Goal: Task Accomplishment & Management: Manage account settings

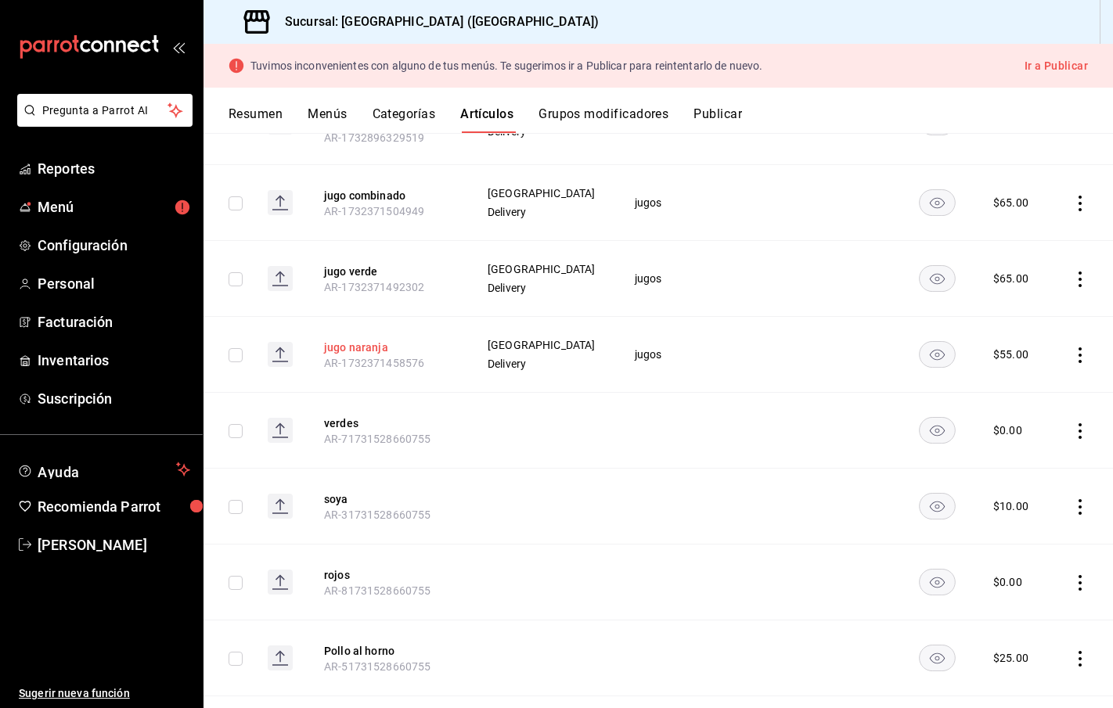
scroll to position [3651, 0]
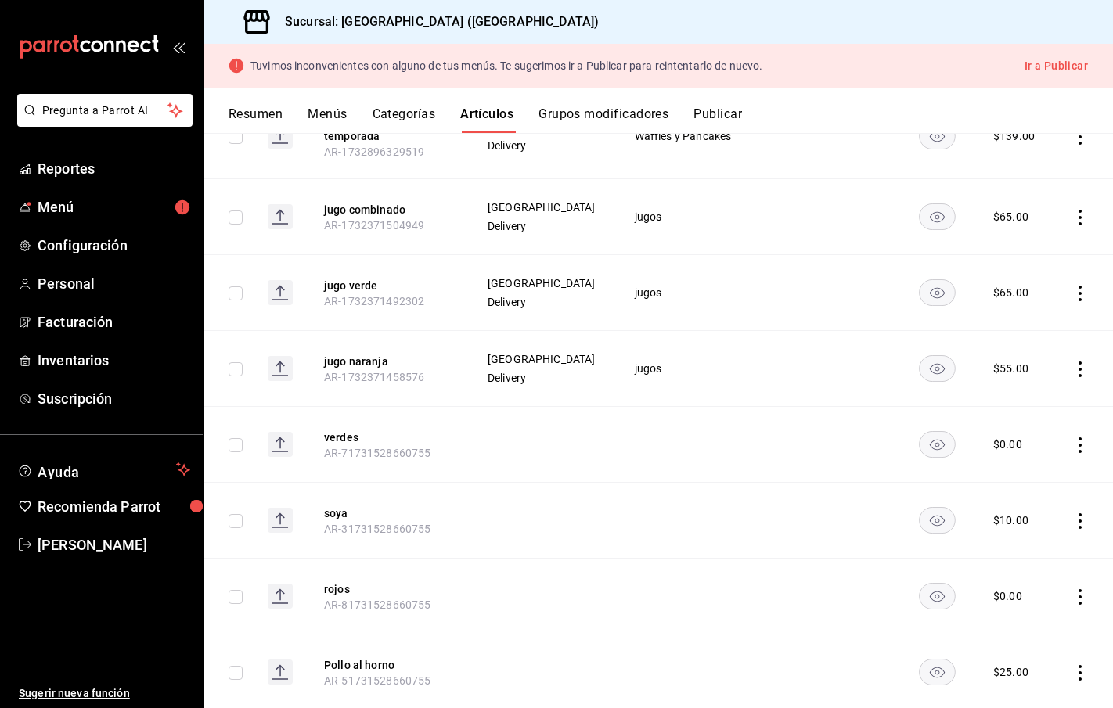
click at [1080, 521] on icon "actions" at bounding box center [1080, 522] width 3 height 16
click at [1028, 628] on span "Eliminar" at bounding box center [1033, 622] width 41 height 16
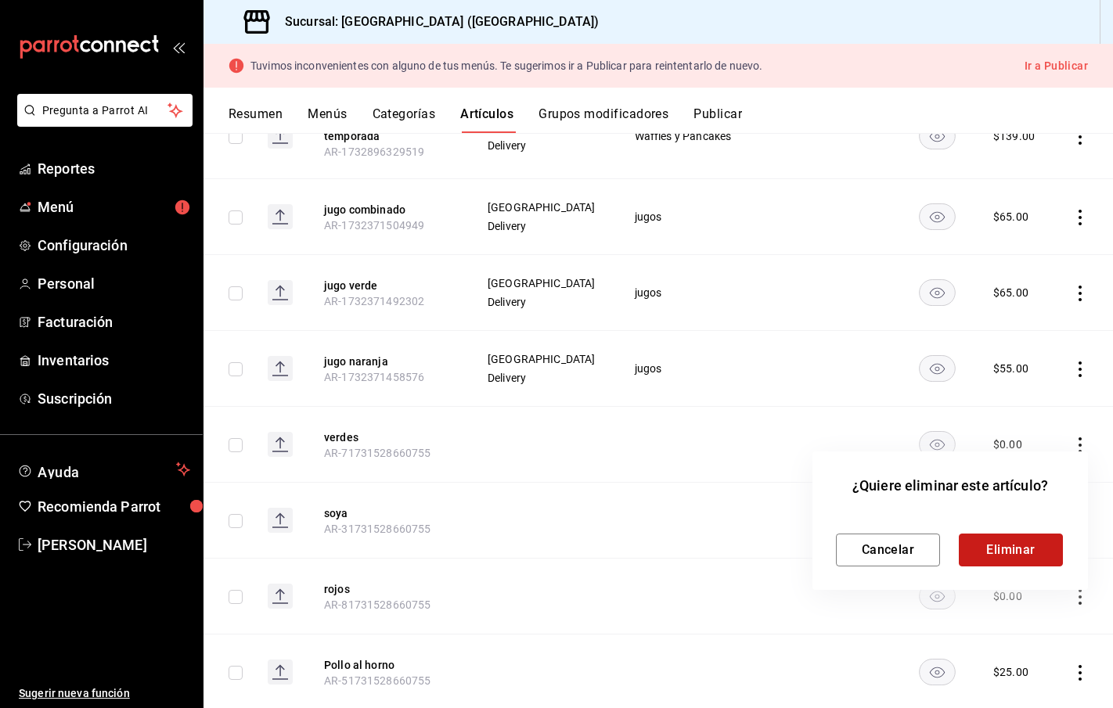
click at [1020, 543] on button "Eliminar" at bounding box center [1011, 550] width 104 height 33
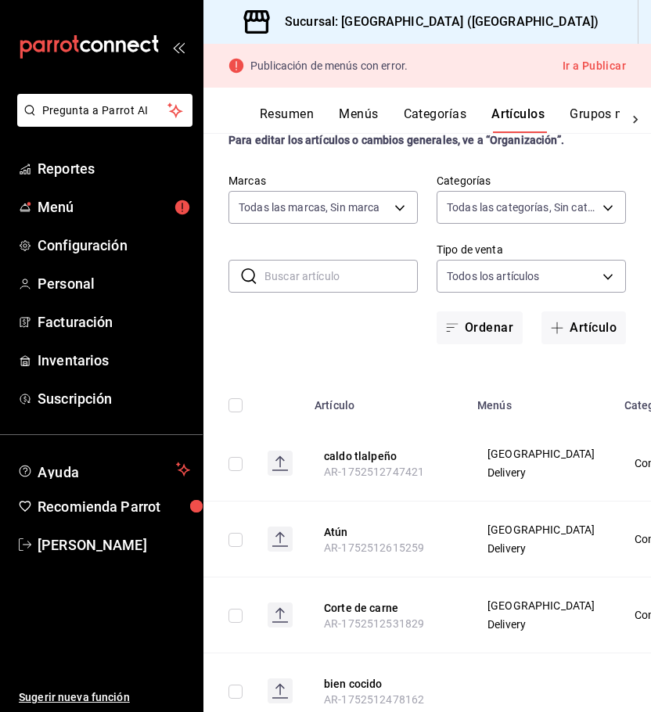
scroll to position [31, 0]
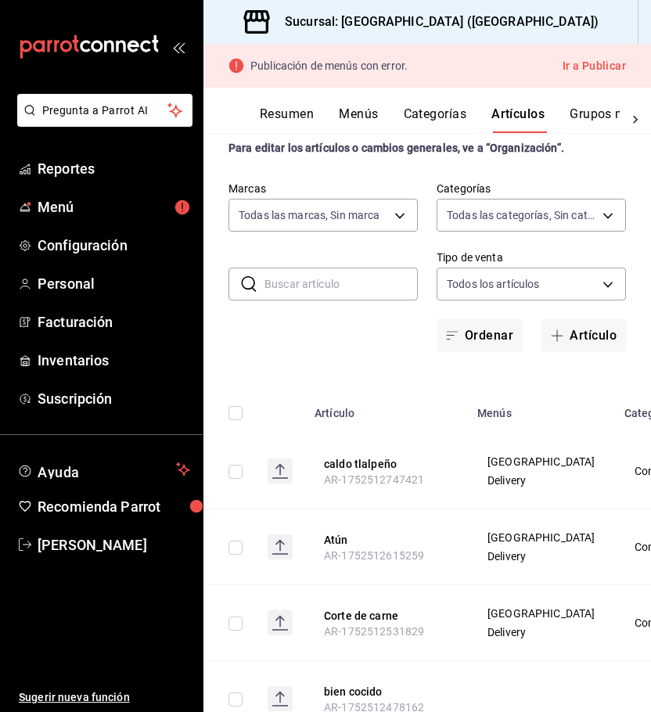
click at [321, 283] on input "text" at bounding box center [341, 284] width 153 height 31
click at [180, 46] on icon "open_drawer_menu" at bounding box center [178, 47] width 13 height 13
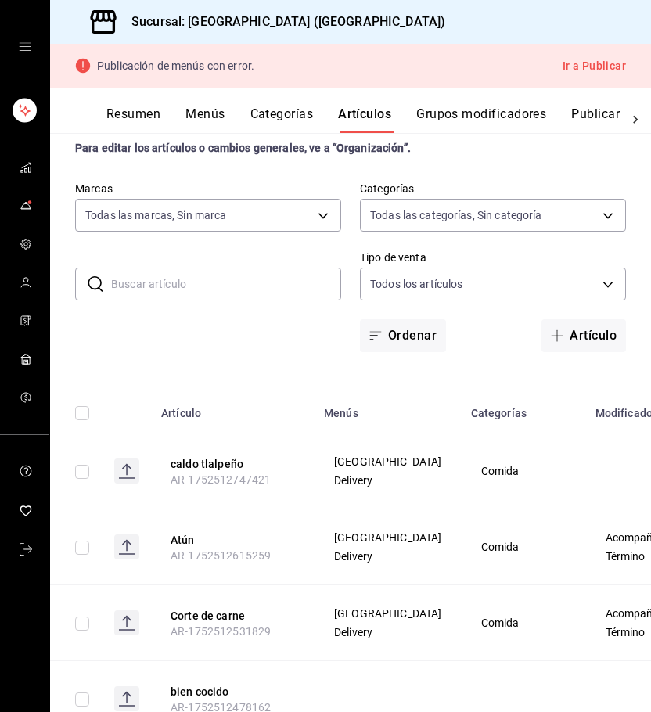
click at [143, 287] on input "text" at bounding box center [226, 284] width 230 height 31
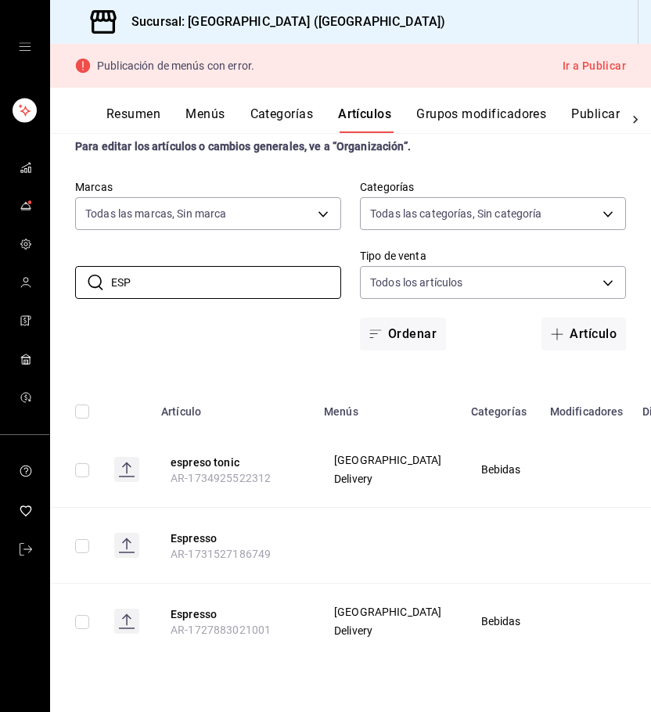
scroll to position [43, 0]
click at [185, 622] on button "Espresso" at bounding box center [233, 615] width 125 height 16
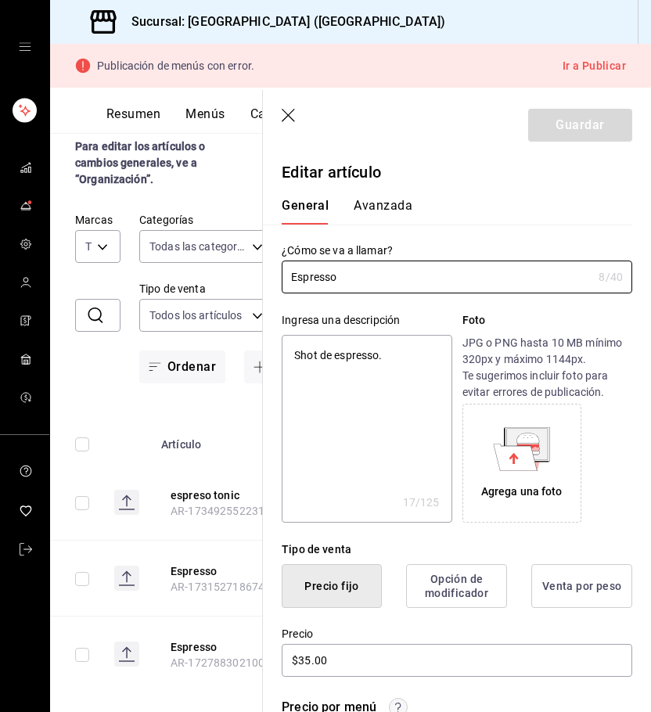
click at [288, 118] on icon "button" at bounding box center [290, 117] width 16 height 16
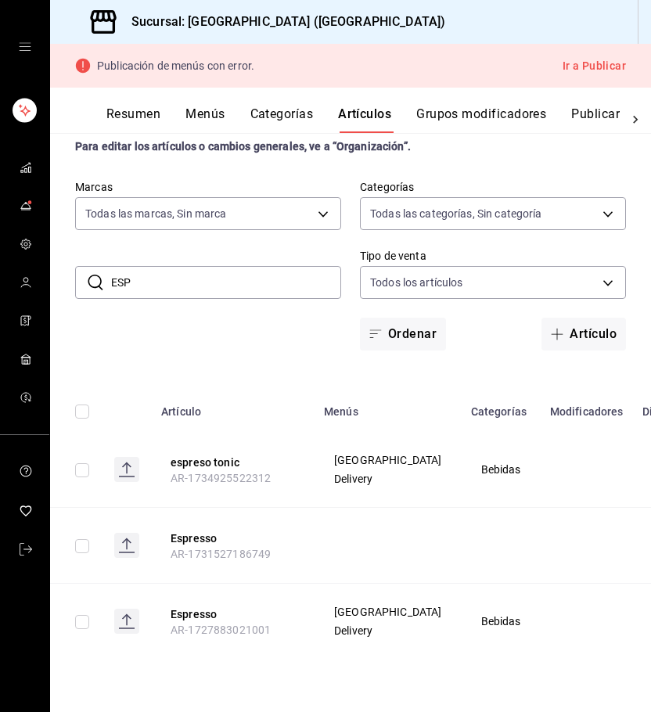
click at [207, 271] on input "ESP" at bounding box center [226, 282] width 230 height 31
drag, startPoint x: 175, startPoint y: 277, endPoint x: 106, endPoint y: 278, distance: 68.1
click at [106, 278] on div "​ ESP ​" at bounding box center [208, 282] width 266 height 33
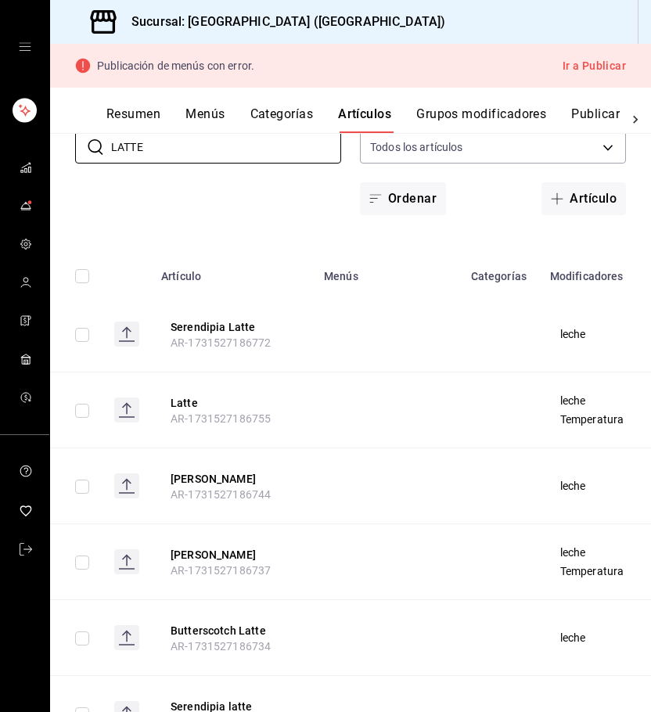
scroll to position [151, 0]
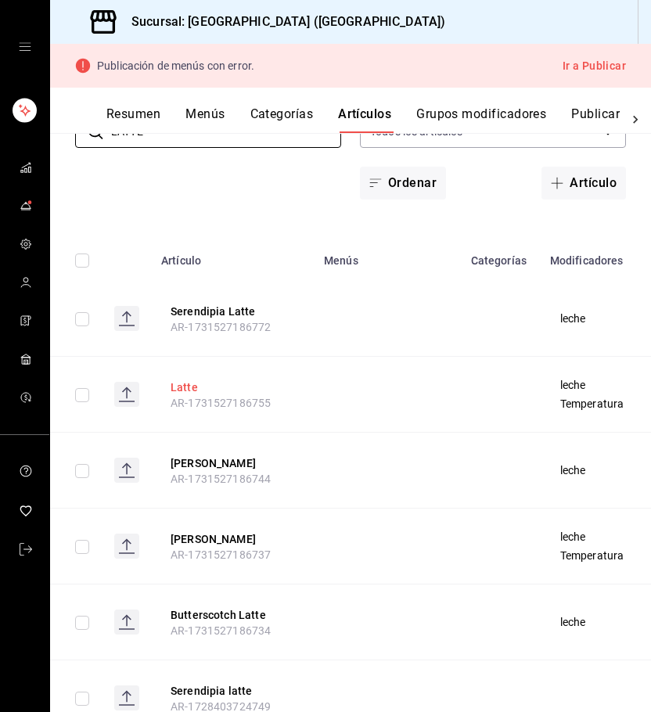
click at [178, 390] on button "Latte" at bounding box center [233, 388] width 125 height 16
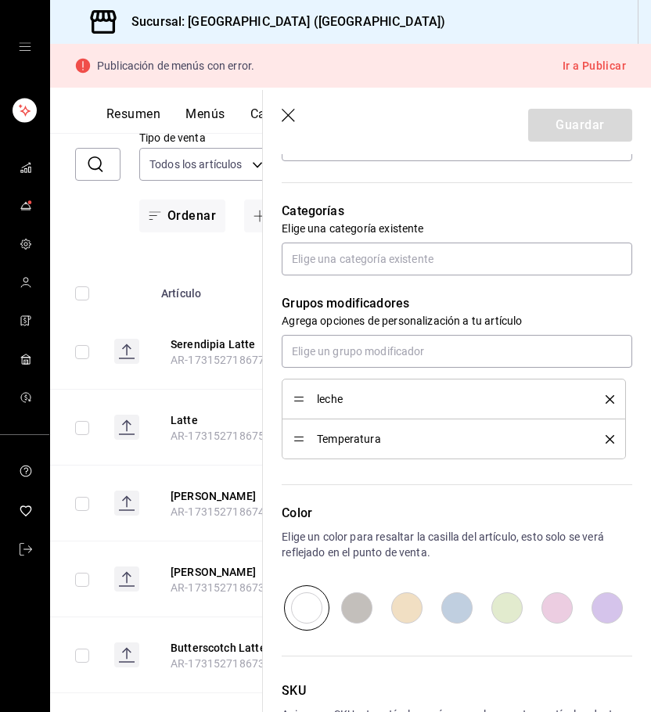
scroll to position [521, 0]
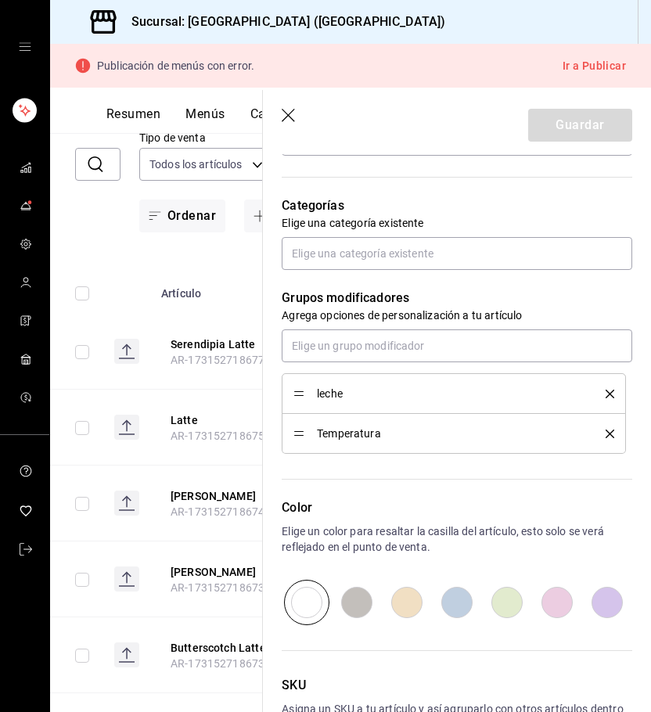
click at [235, 273] on th "Artículo" at bounding box center [233, 289] width 163 height 50
click at [283, 118] on icon "button" at bounding box center [290, 117] width 16 height 16
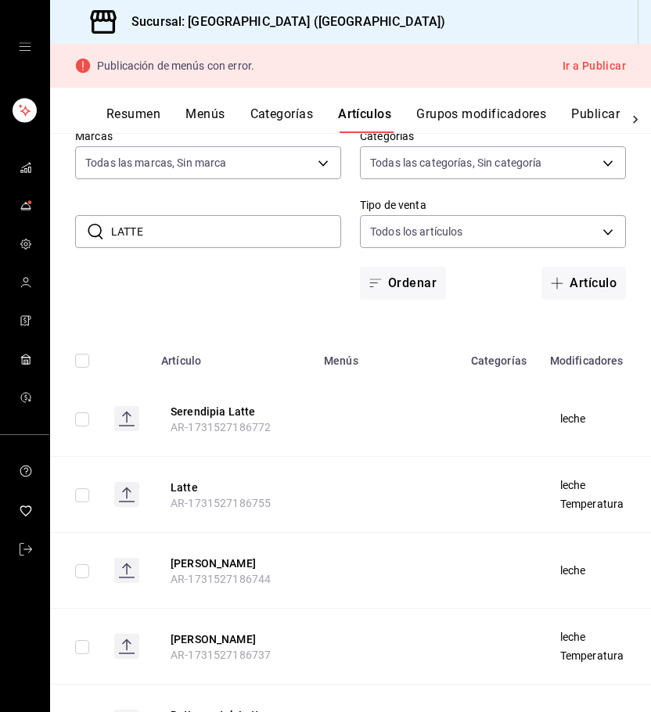
scroll to position [5, 0]
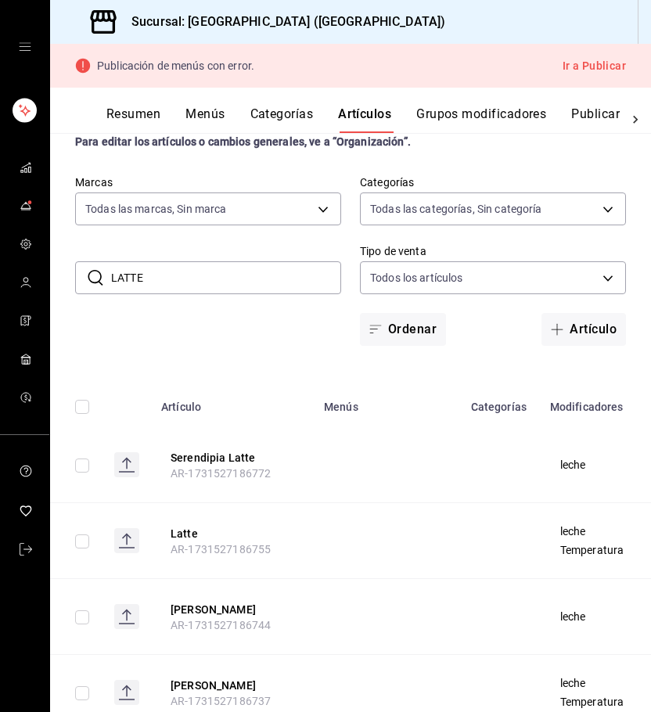
click at [152, 283] on input "LATTE" at bounding box center [226, 277] width 230 height 31
drag, startPoint x: 133, startPoint y: 279, endPoint x: 106, endPoint y: 278, distance: 27.4
click at [106, 278] on div "​ LATTE ​" at bounding box center [208, 277] width 266 height 33
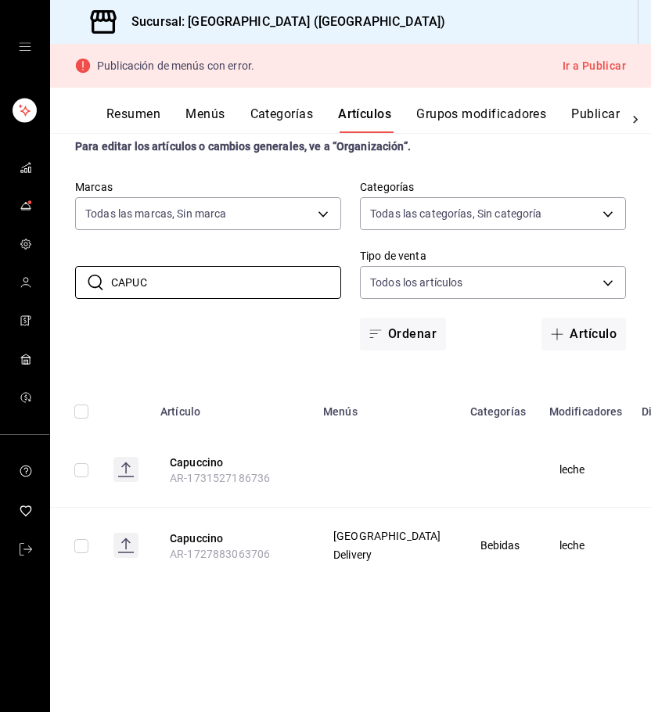
scroll to position [0, 4]
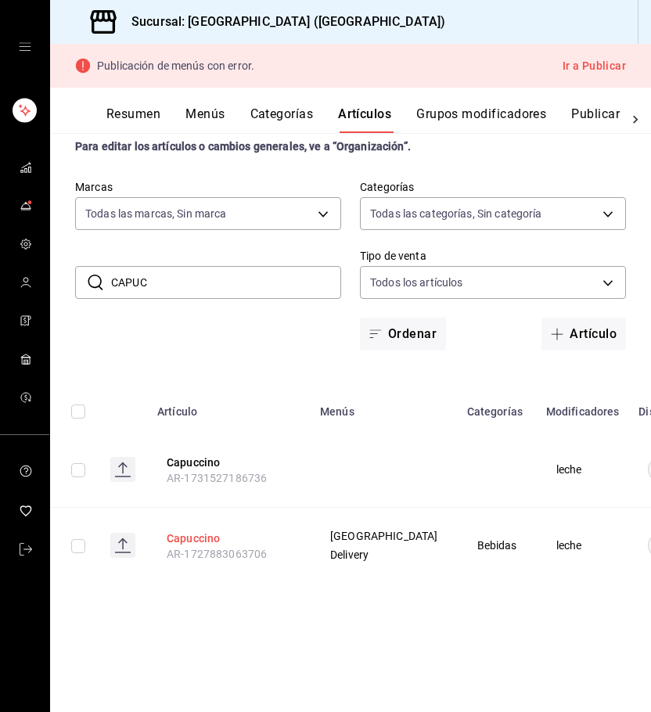
click at [191, 539] on button "Capuccino" at bounding box center [229, 539] width 125 height 16
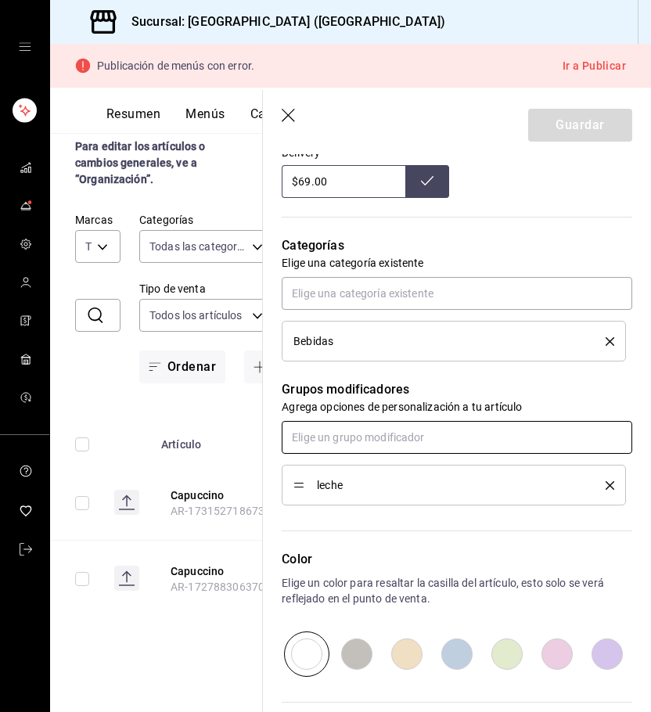
scroll to position [606, 0]
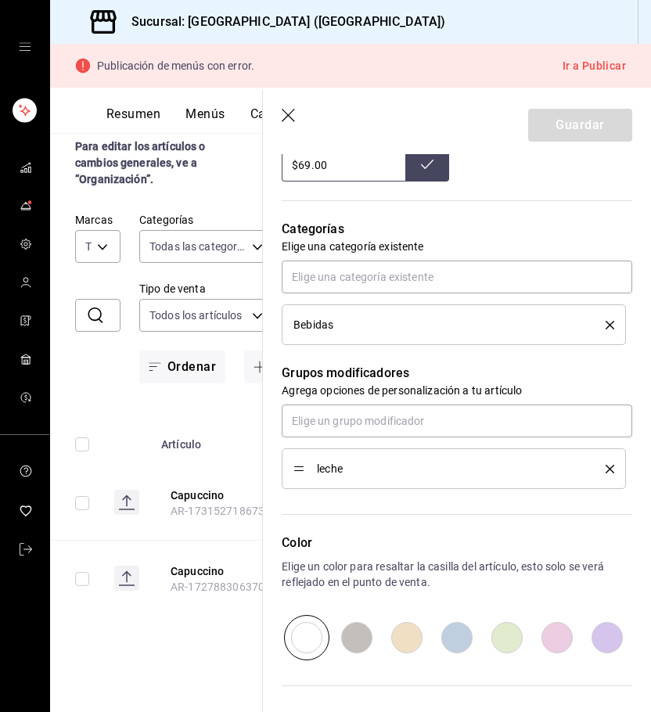
click at [292, 111] on icon "button" at bounding box center [290, 117] width 16 height 16
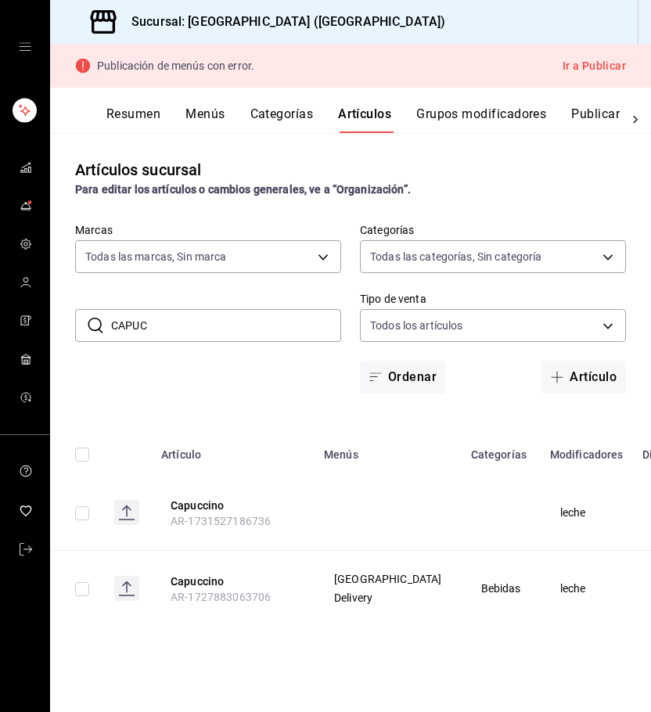
drag, startPoint x: 176, startPoint y: 331, endPoint x: 106, endPoint y: 331, distance: 70.5
click at [106, 331] on div "​ CAPUC ​" at bounding box center [208, 325] width 266 height 33
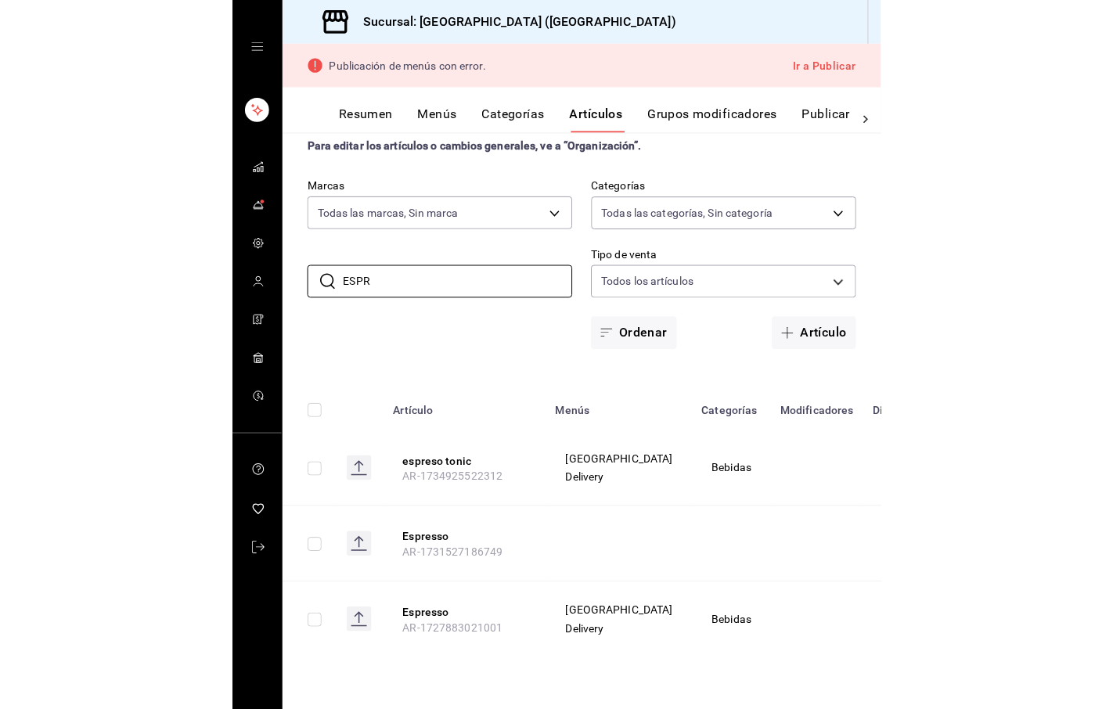
scroll to position [43, 0]
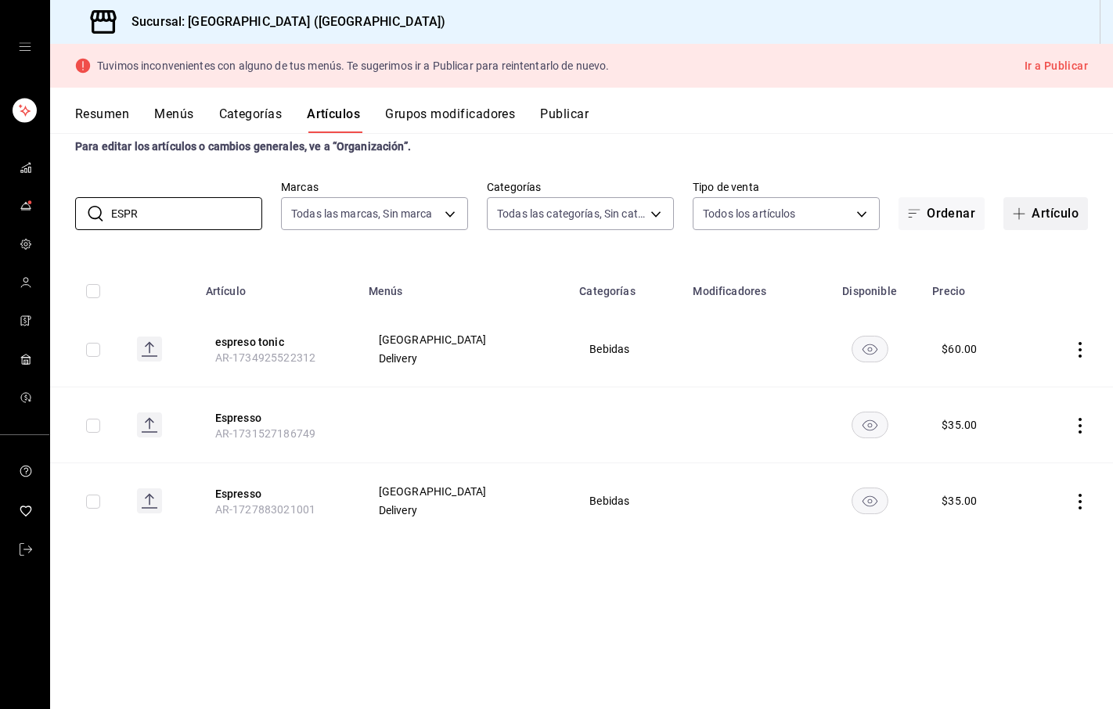
type input "ESPR"
click at [1052, 211] on button "Artículo" at bounding box center [1046, 213] width 85 height 33
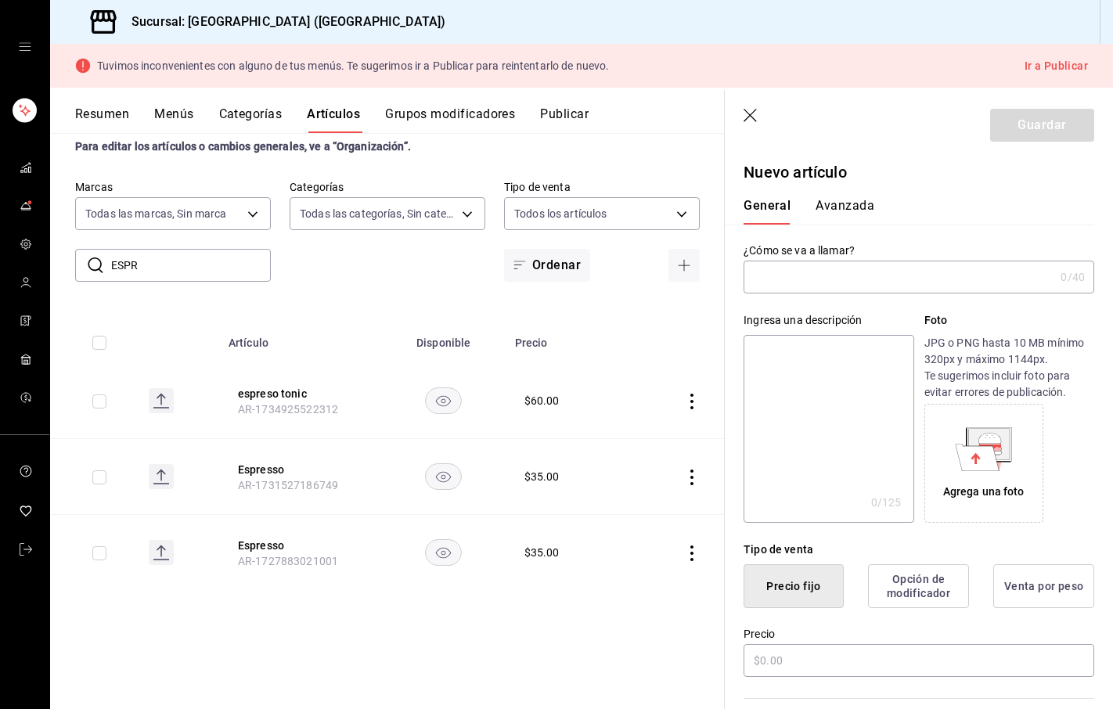
click at [815, 277] on input "text" at bounding box center [899, 276] width 311 height 31
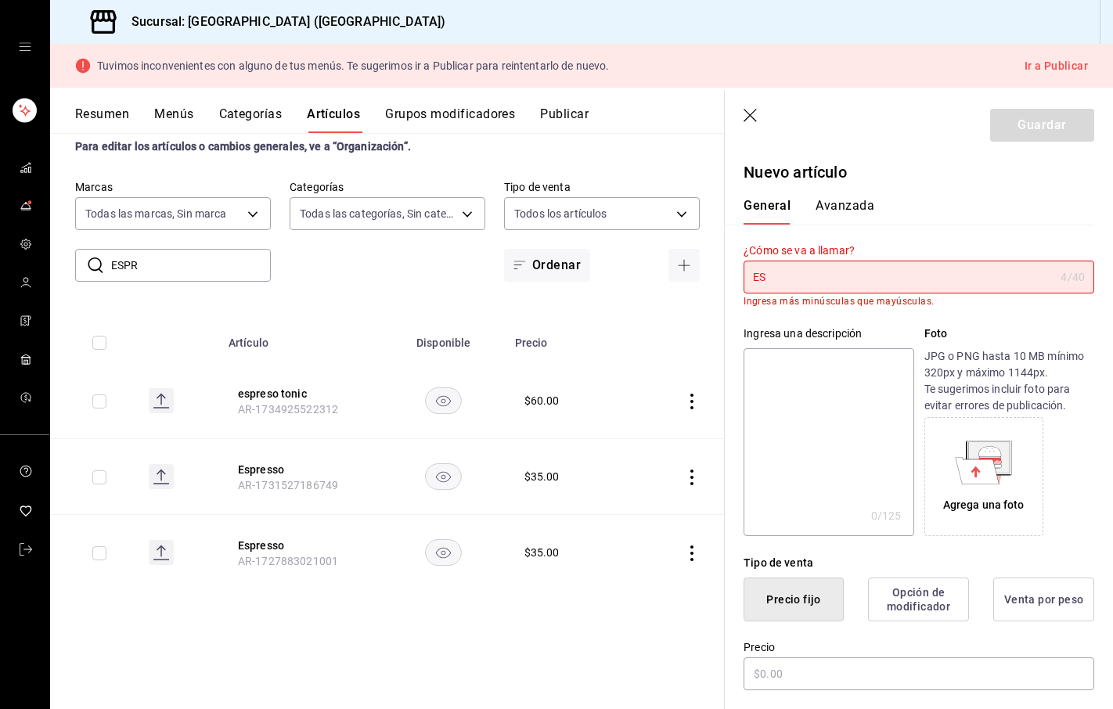
type input "E"
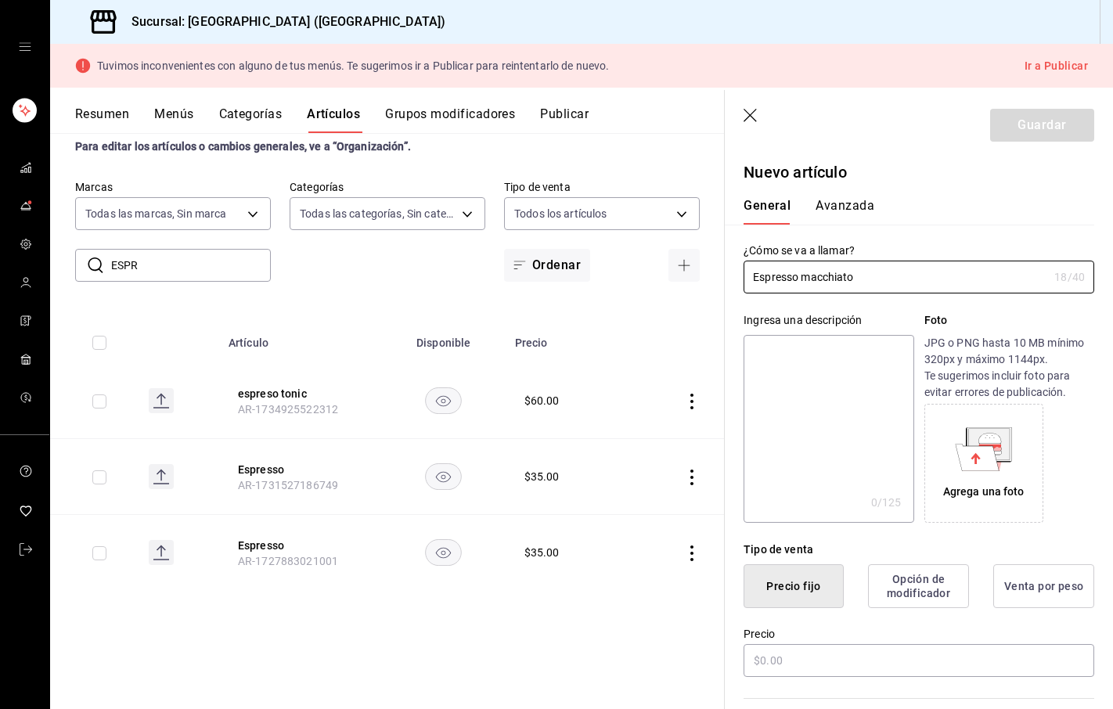
type input "Espresso macchiato"
click at [749, 355] on textarea at bounding box center [829, 429] width 170 height 188
type textarea "e"
type textarea "x"
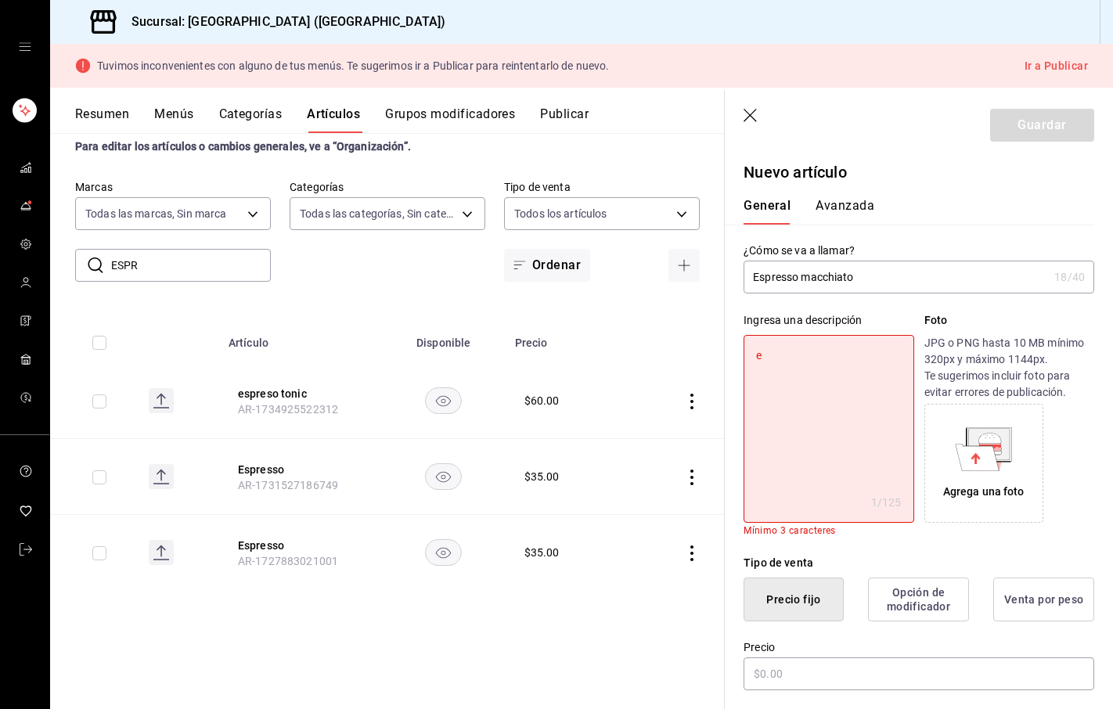
type textarea "es"
type textarea "x"
type textarea "esp"
type textarea "x"
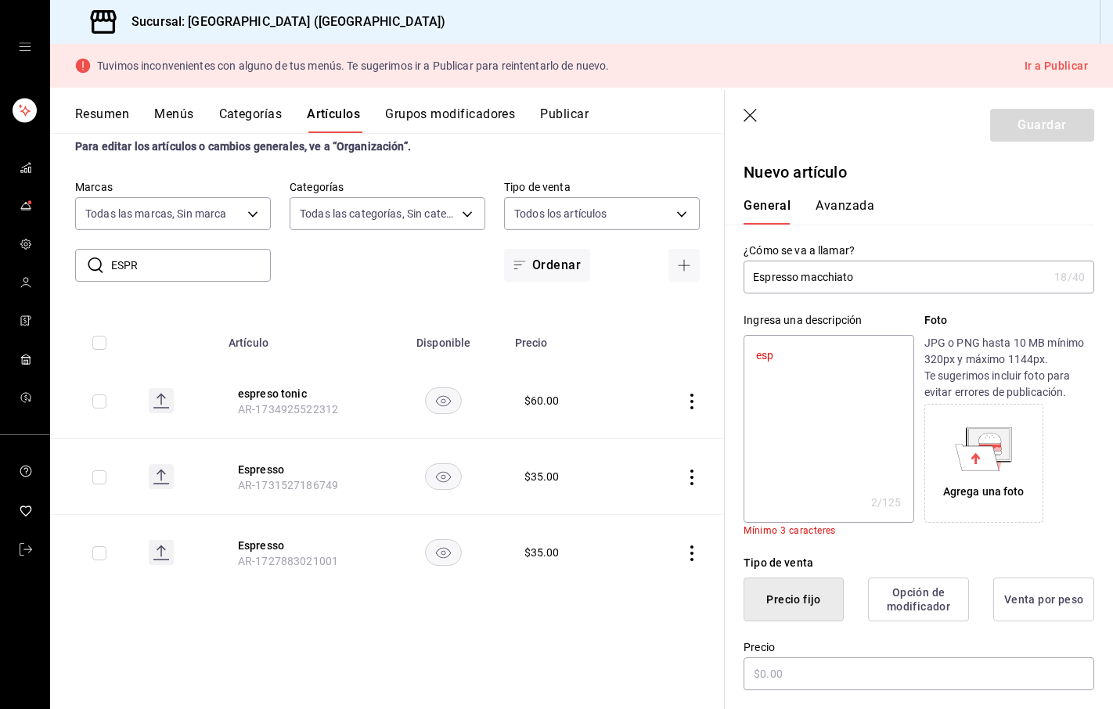
type textarea "espr"
type textarea "x"
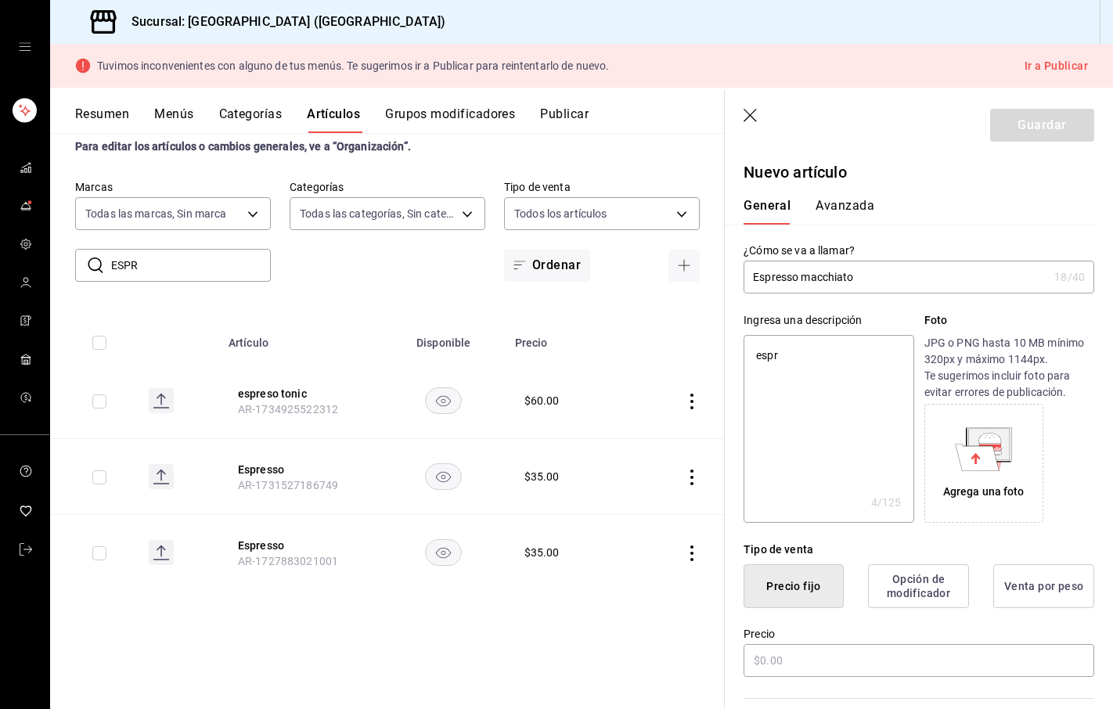
type textarea "espre"
type textarea "x"
type textarea "espres"
type textarea "x"
type textarea "espress"
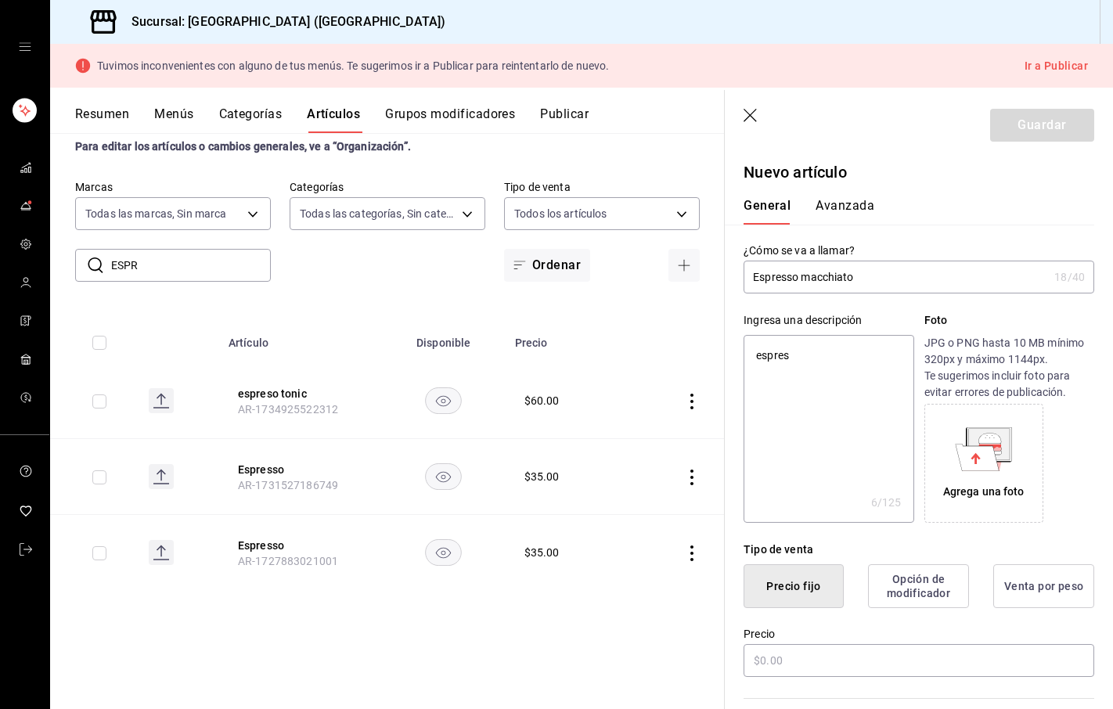
type textarea "x"
type textarea "espresso"
type textarea "x"
type textarea "espresso"
type textarea "x"
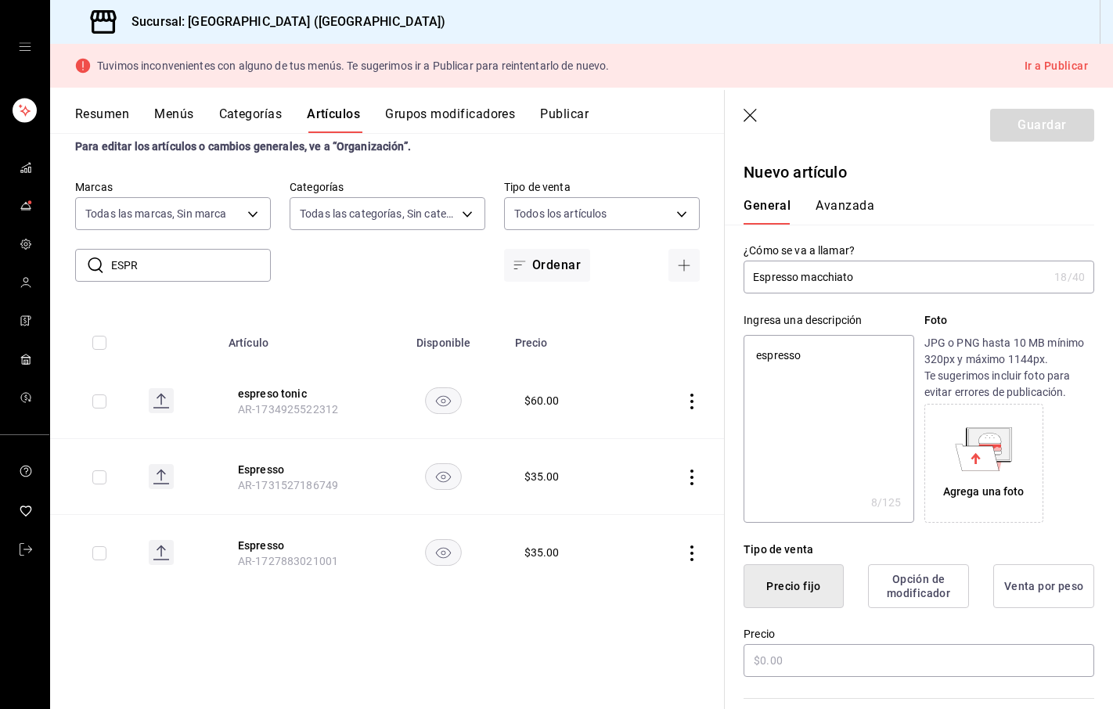
type textarea "espresso d"
type textarea "x"
type textarea "espresso do"
type textarea "x"
type textarea "espresso dob"
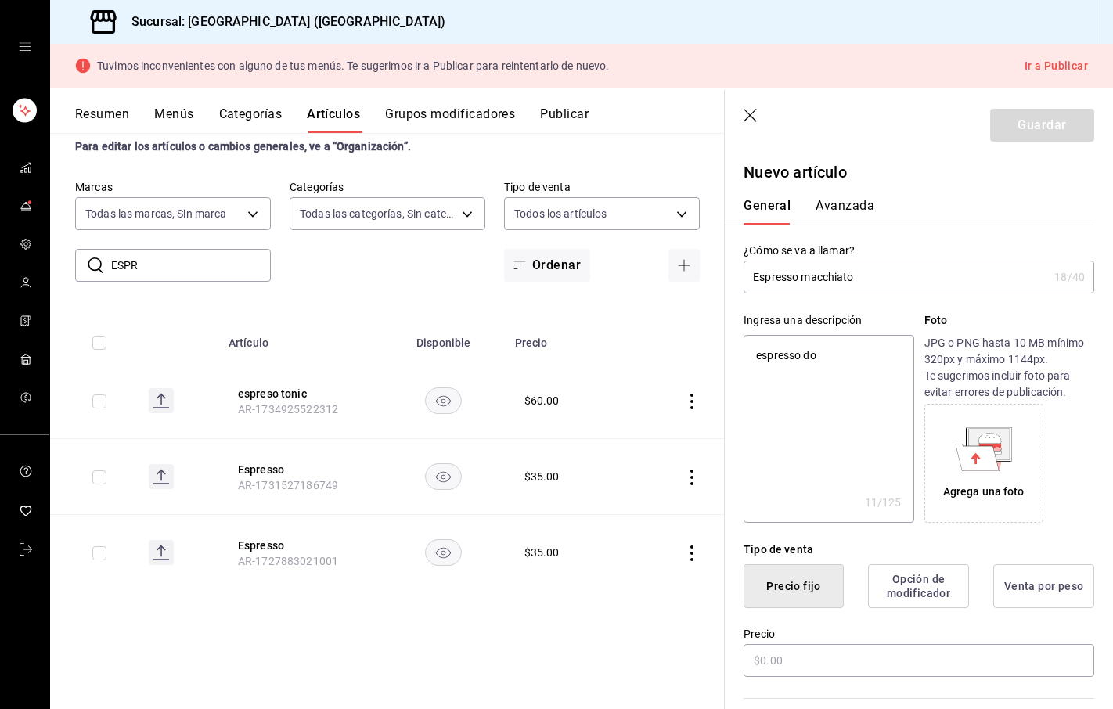
type textarea "x"
type textarea "espresso dobl"
type textarea "x"
type textarea "espresso doble"
type textarea "x"
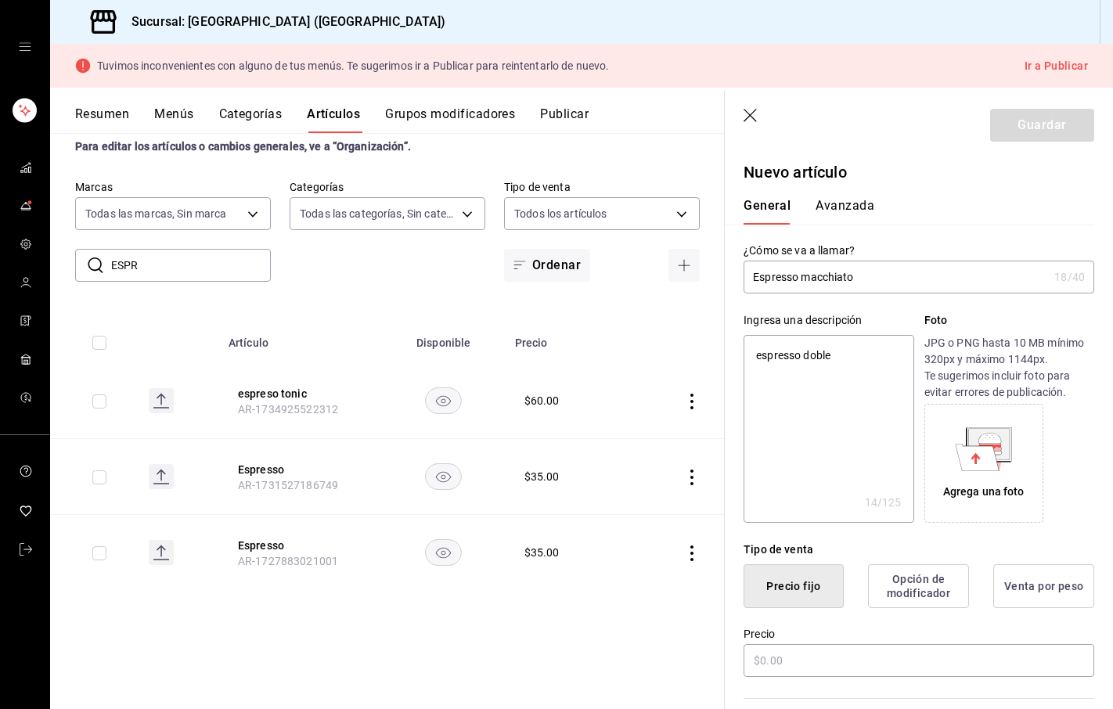
type textarea "espresso doble"
type textarea "x"
type textarea "espresso doble +"
type textarea "x"
type textarea "espresso doble +"
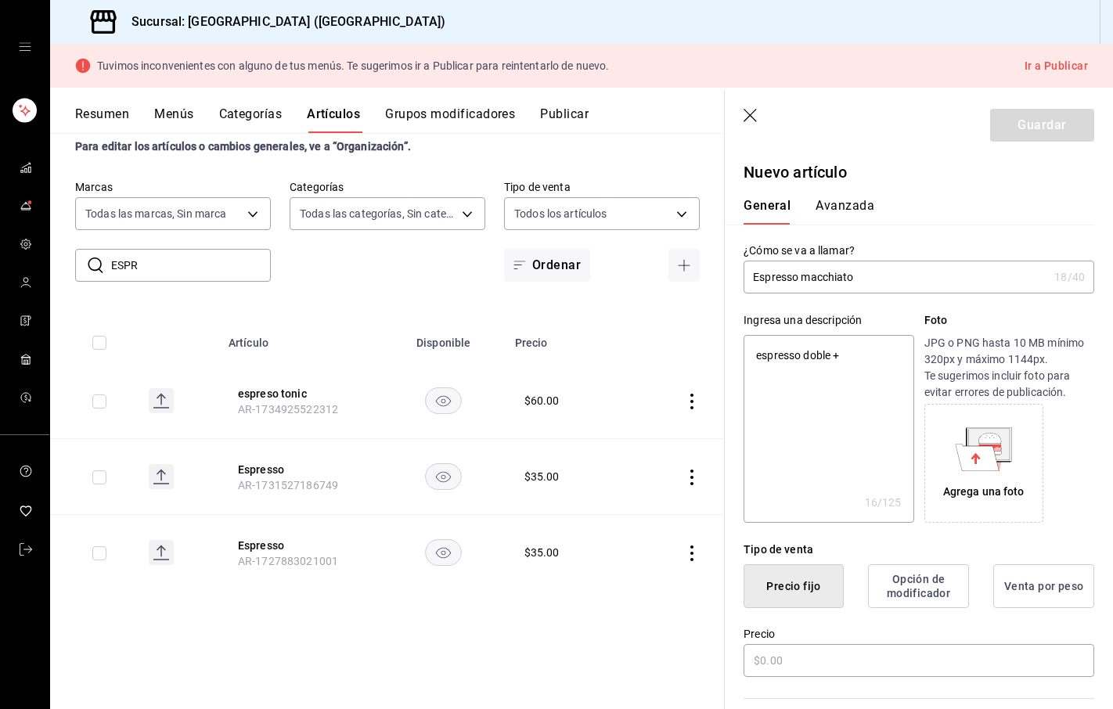
type textarea "x"
type textarea "espresso doble + l"
type textarea "x"
type textarea "espresso doble + le"
type textarea "x"
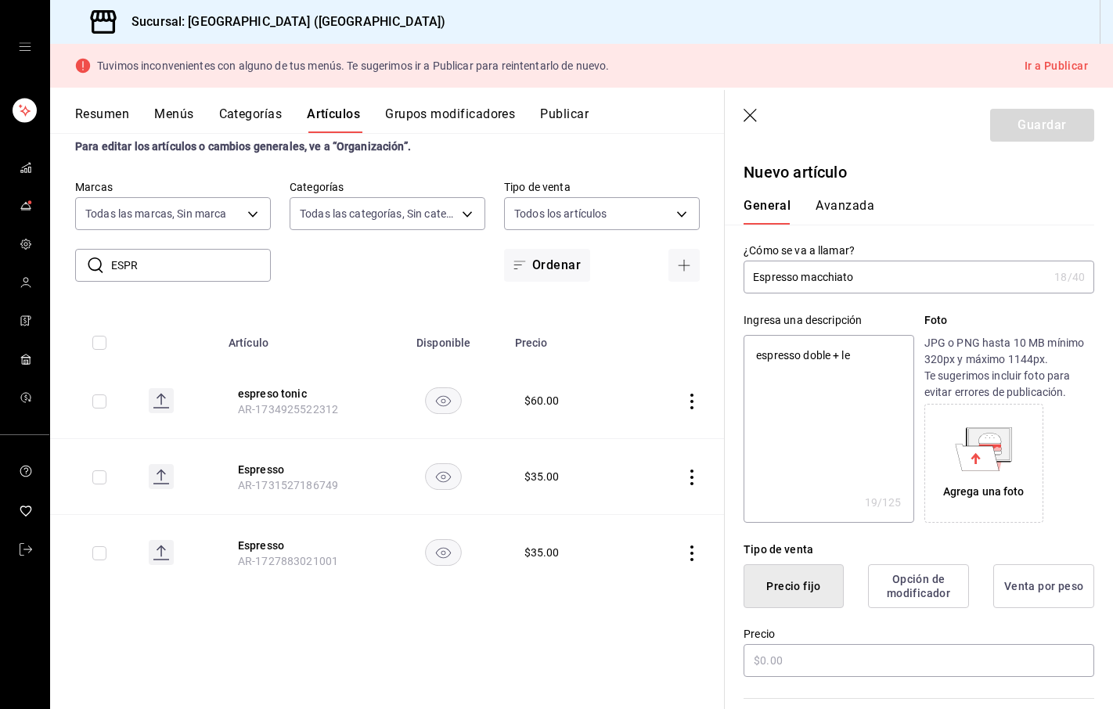
type textarea "espresso doble + lec"
type textarea "x"
type textarea "espresso doble + [PERSON_NAME]"
type textarea "x"
type textarea "espresso doble + leche"
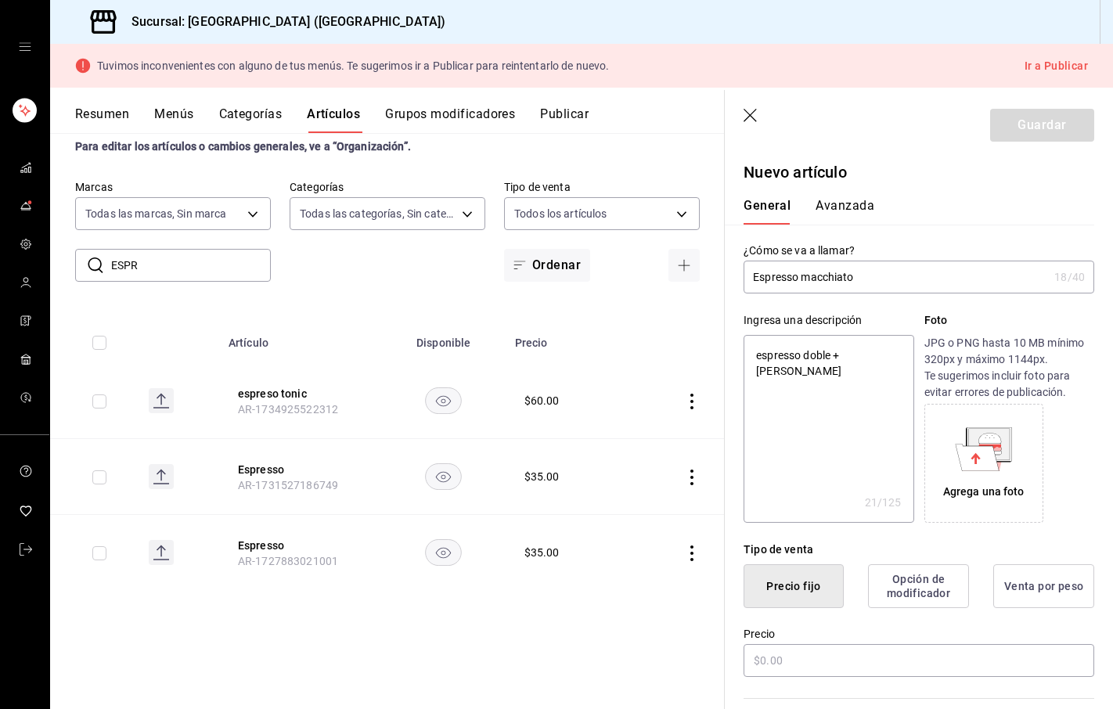
type textarea "x"
type textarea "espresso doble + leche"
type textarea "x"
type textarea "espresso doble + leche e"
type textarea "x"
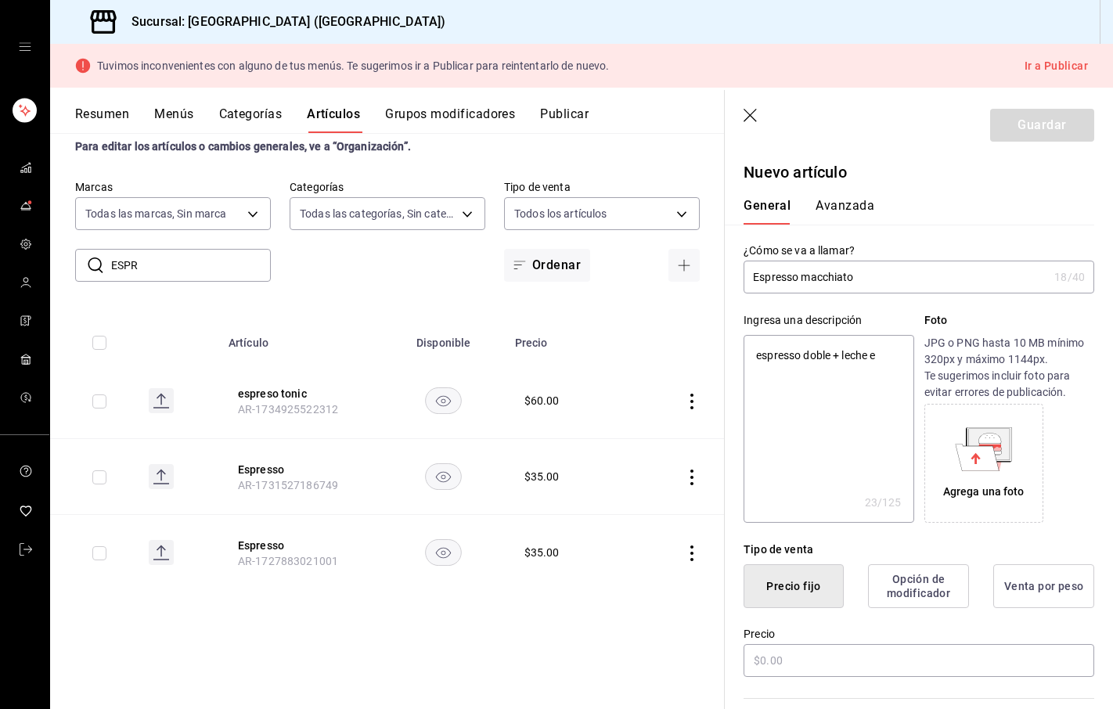
type textarea "espresso doble + leche es"
type textarea "x"
type textarea "espresso doble + leche esp"
type textarea "x"
type textarea "espresso doble + leche espu"
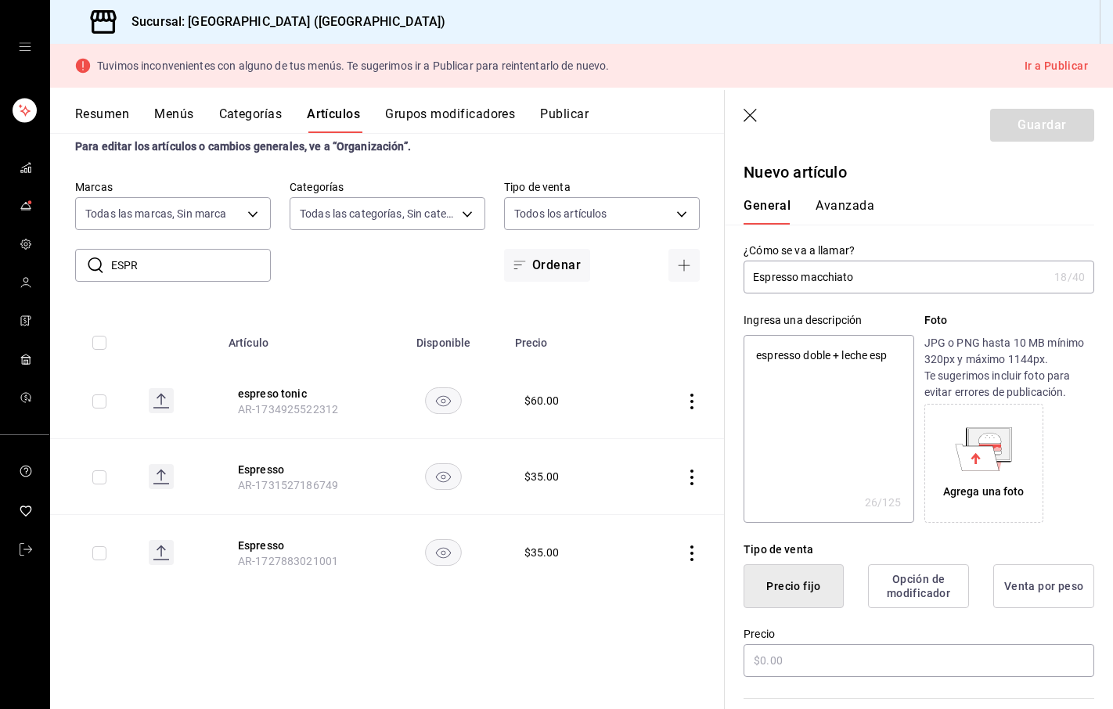
type textarea "x"
type textarea "espresso doble + leche espum"
type textarea "x"
type textarea "espresso doble + leche espuma"
type textarea "x"
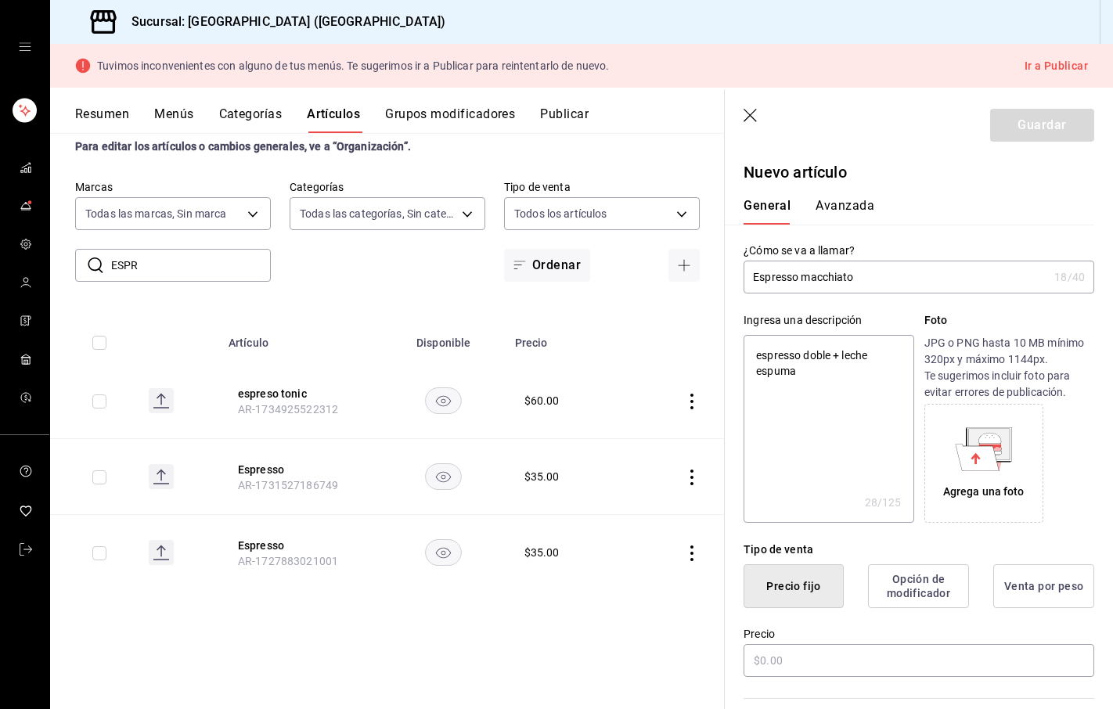
type textarea "espresso doble + leche espumad"
type textarea "x"
type textarea "espresso doble + leche espumada"
type textarea "x"
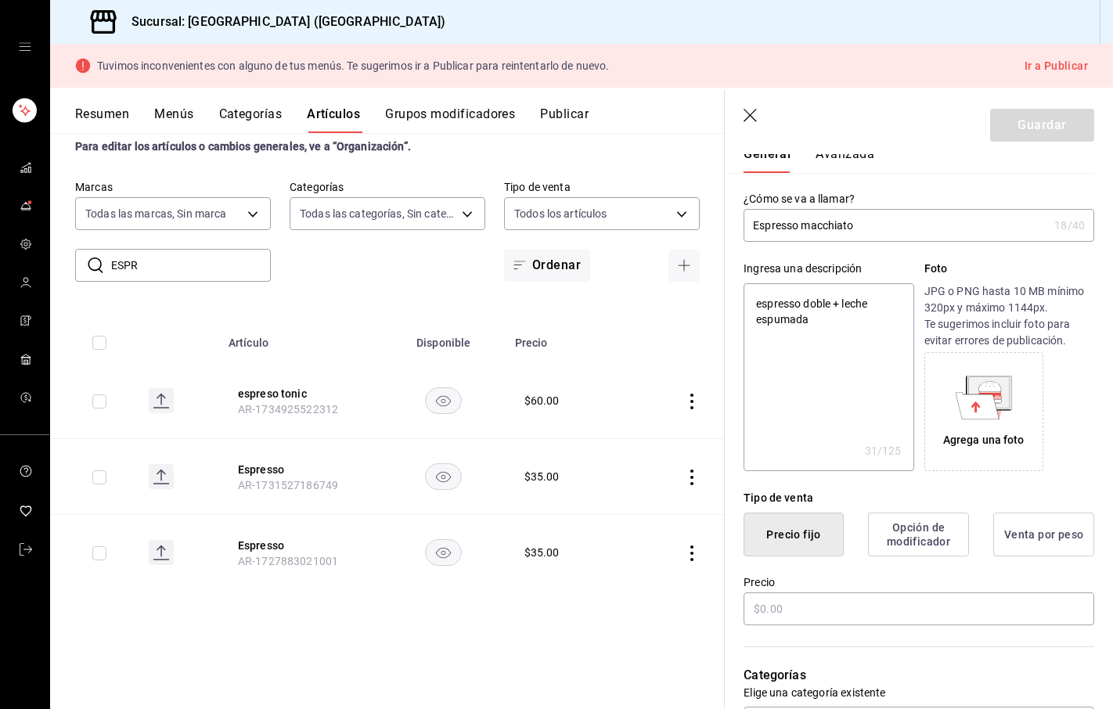
scroll to position [86, 0]
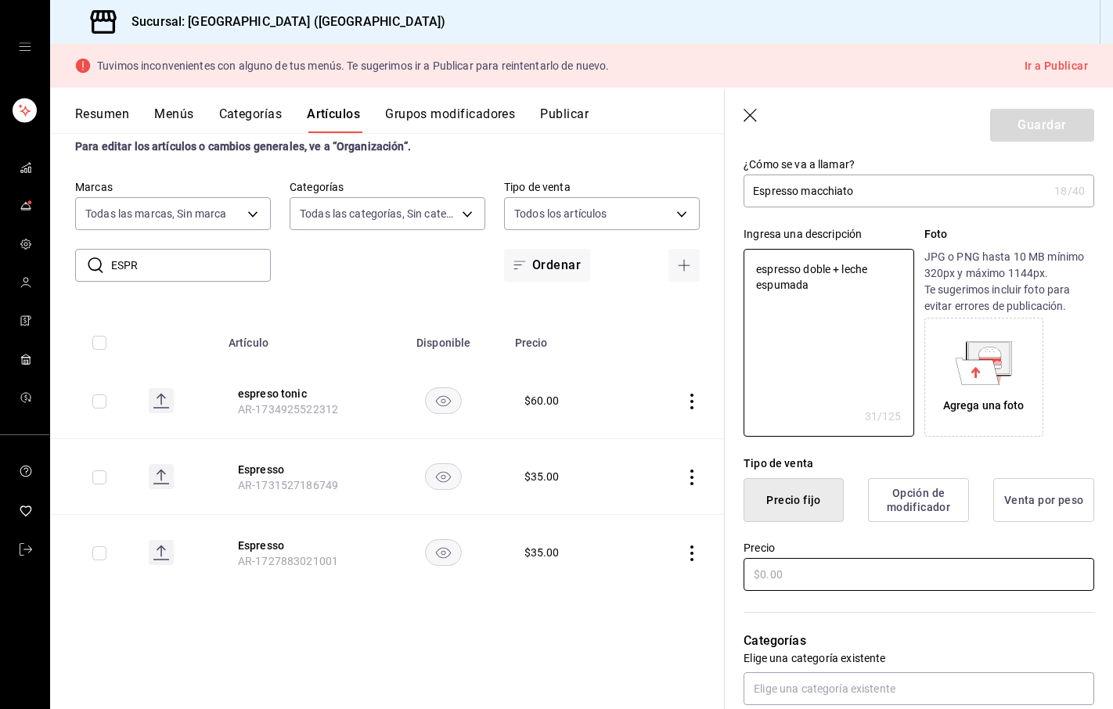
type textarea "espresso doble + leche espumada"
click at [784, 573] on input "text" at bounding box center [919, 574] width 351 height 33
type textarea "x"
type input "$6.00"
type textarea "x"
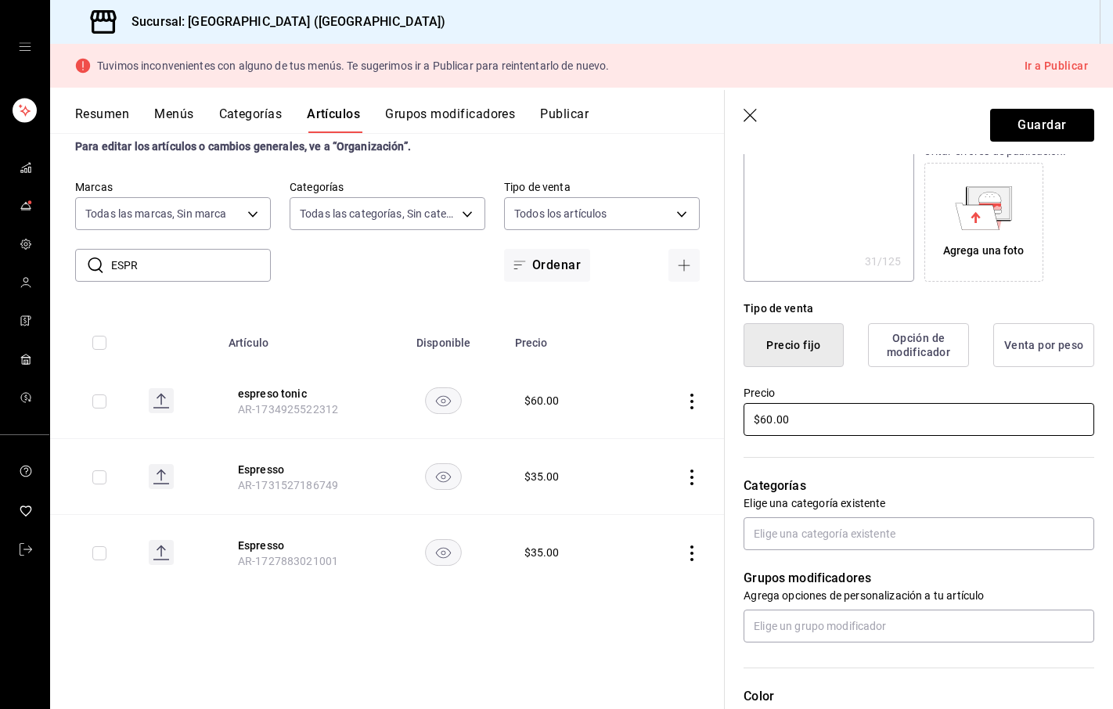
scroll to position [258, 0]
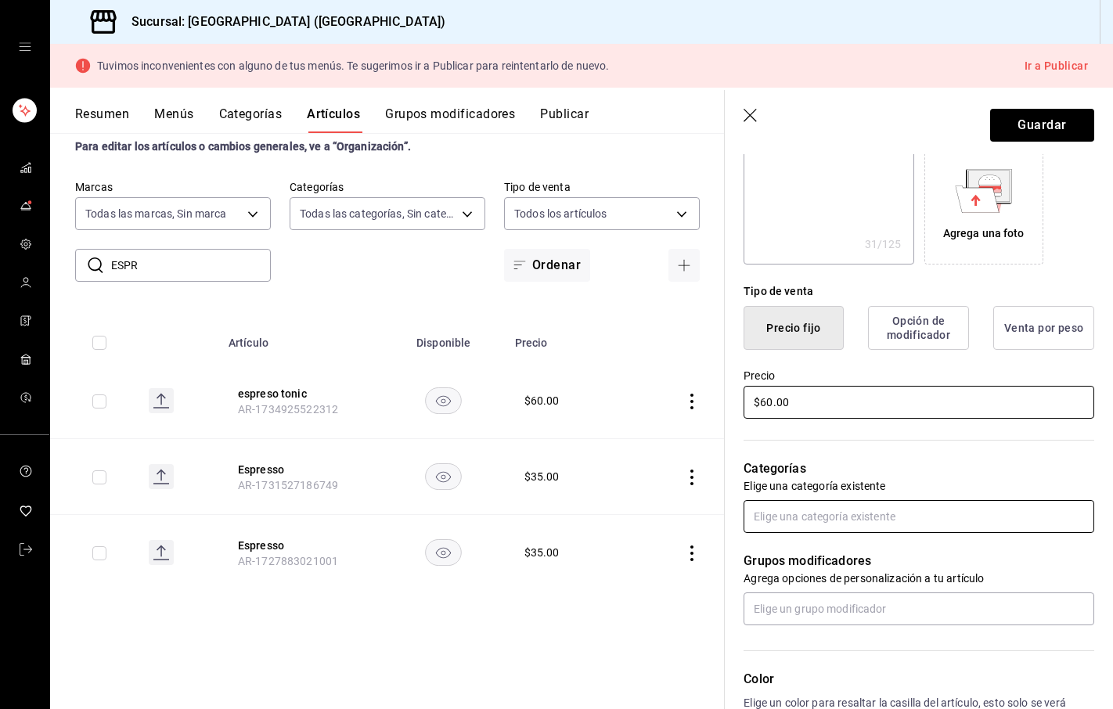
type input "$60.00"
click at [849, 518] on input "text" at bounding box center [919, 516] width 351 height 33
type input "l"
type input "b"
type input "c"
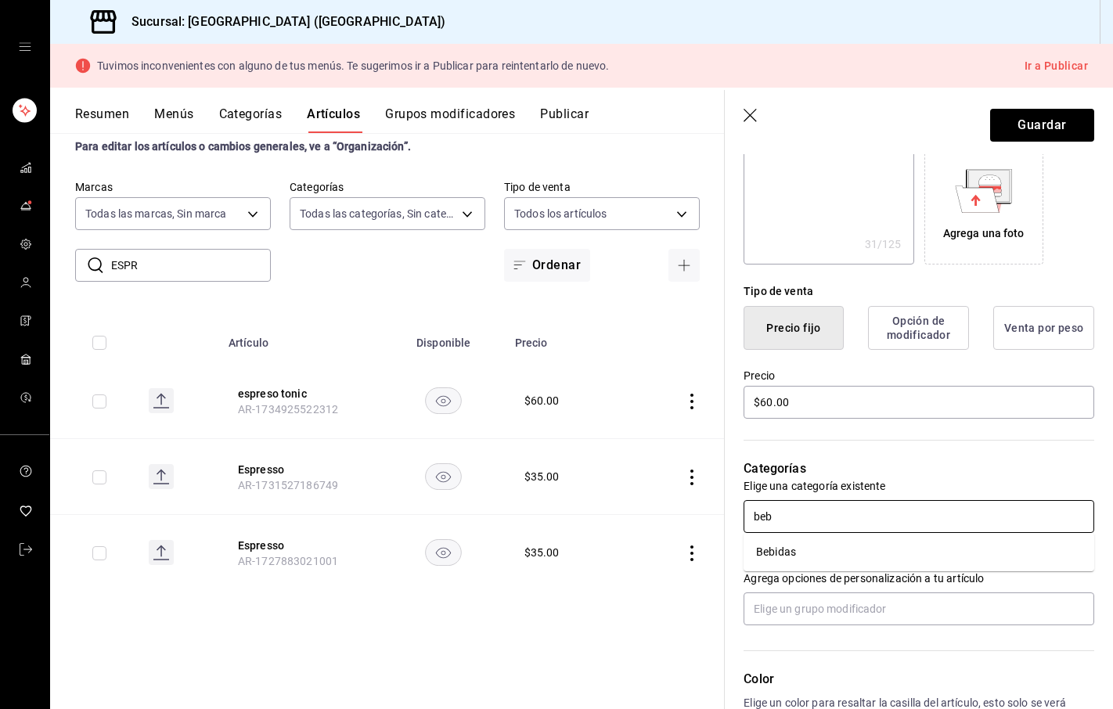
type input "bebi"
click at [807, 557] on li "Bebidas" at bounding box center [919, 552] width 351 height 26
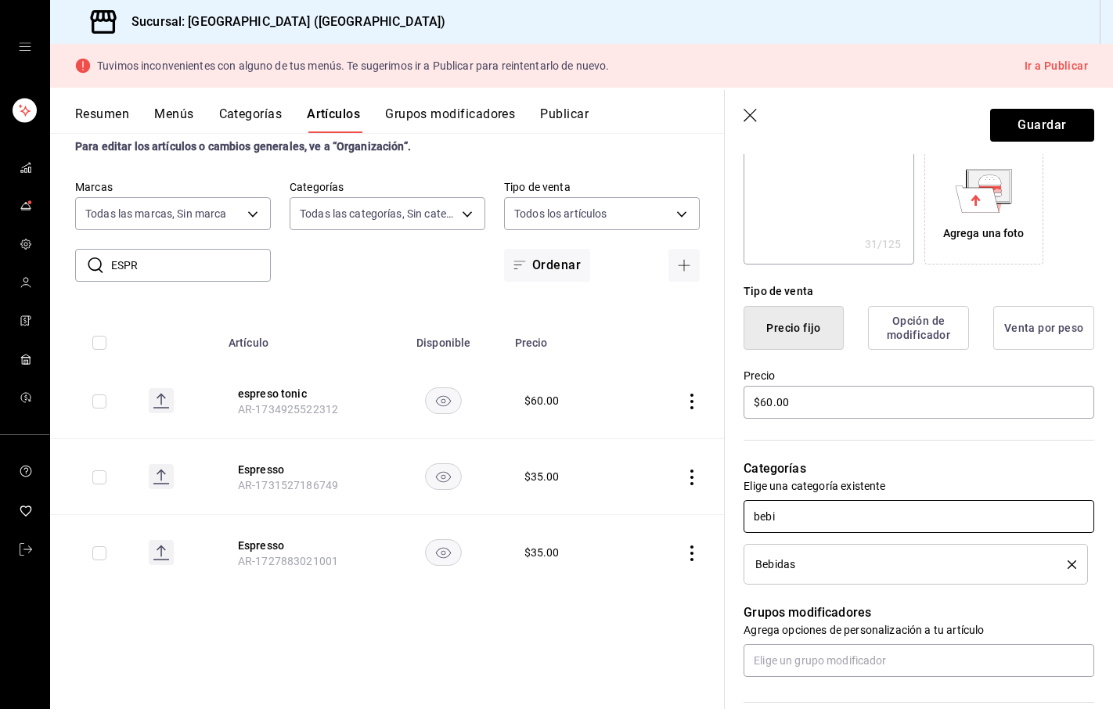
type textarea "x"
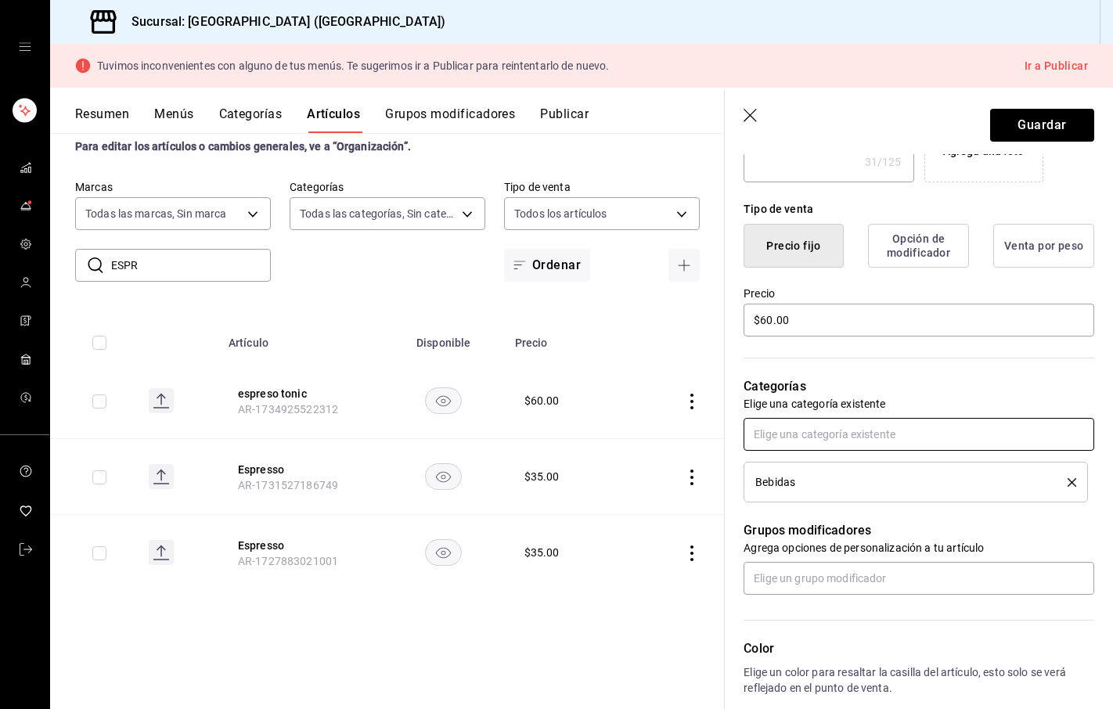
scroll to position [360, 0]
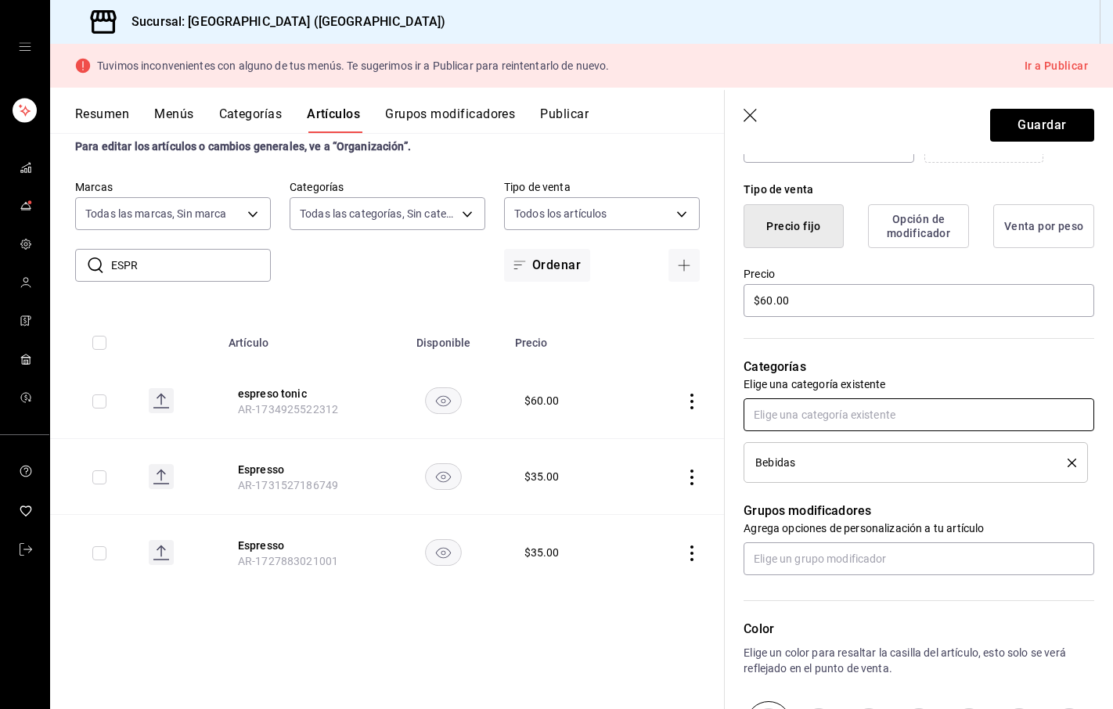
click at [828, 412] on input "text" at bounding box center [919, 414] width 351 height 33
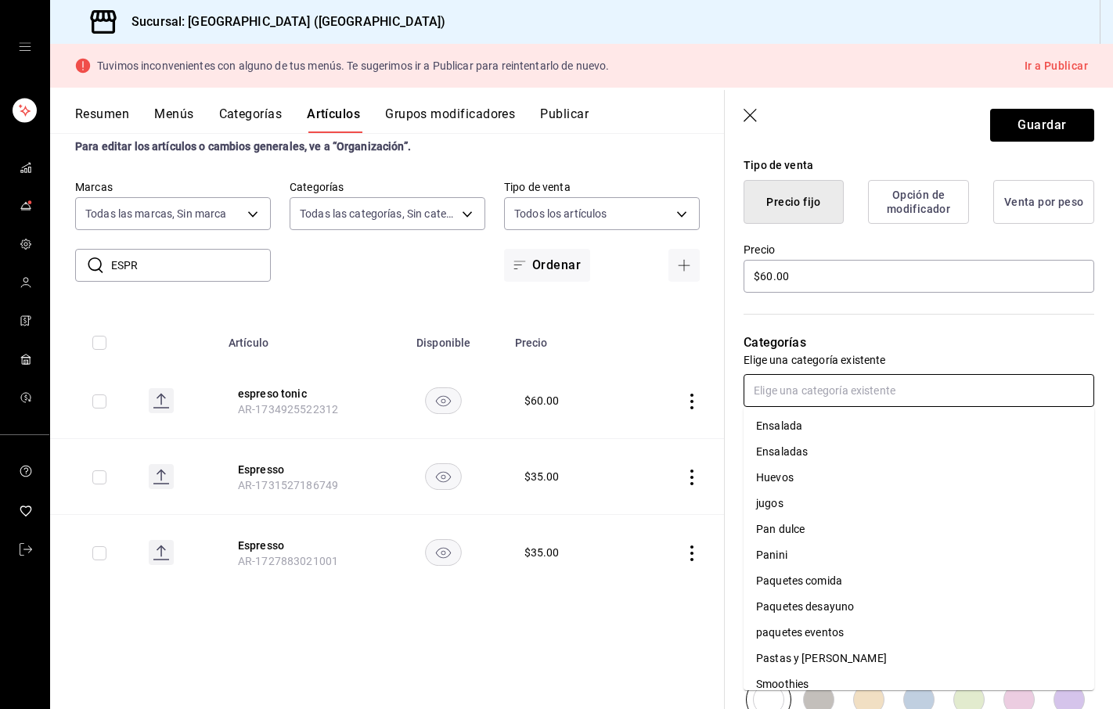
scroll to position [52, 0]
click at [815, 391] on input "text" at bounding box center [919, 390] width 351 height 33
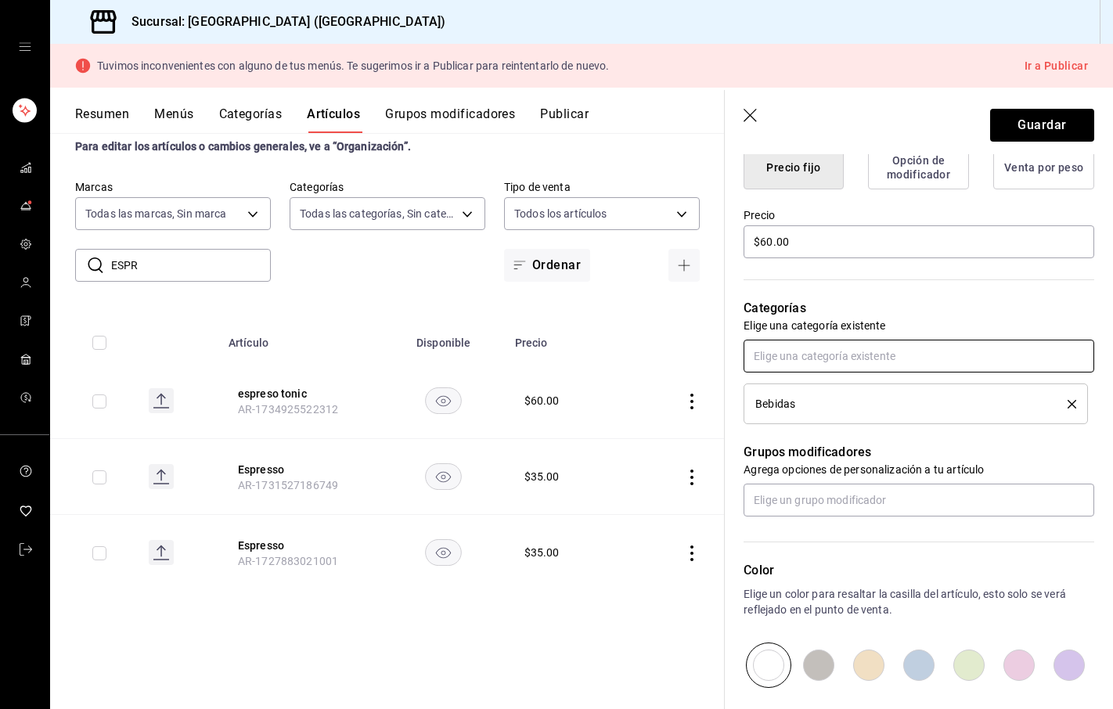
scroll to position [427, 0]
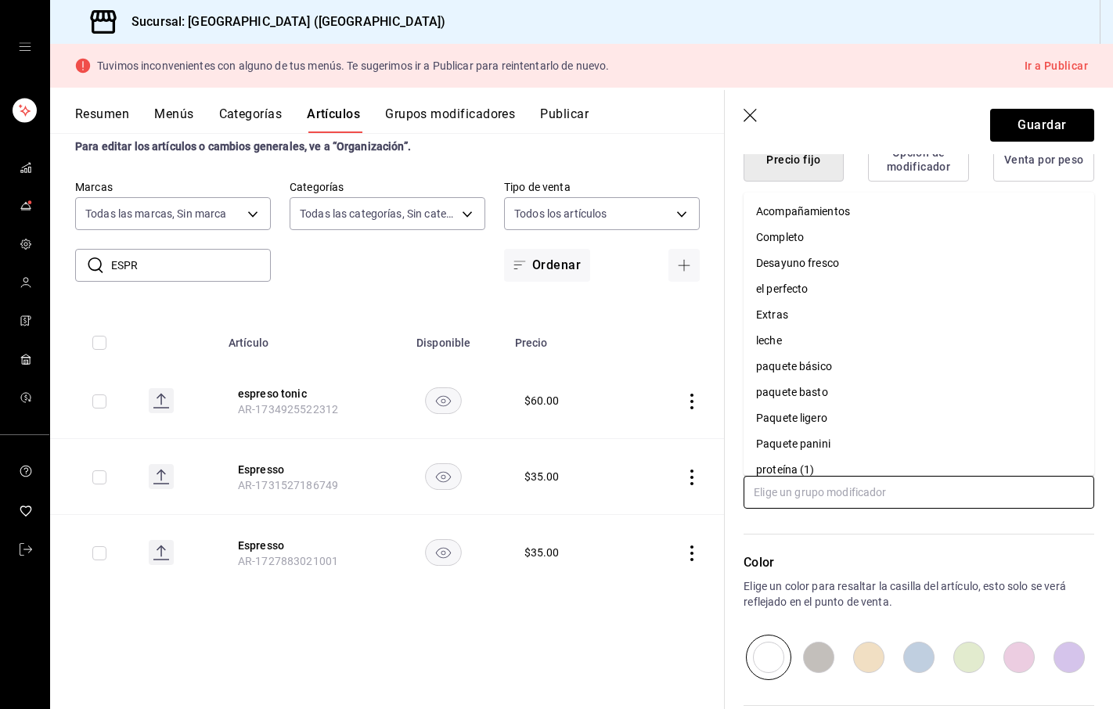
click at [799, 494] on input "text" at bounding box center [919, 492] width 351 height 33
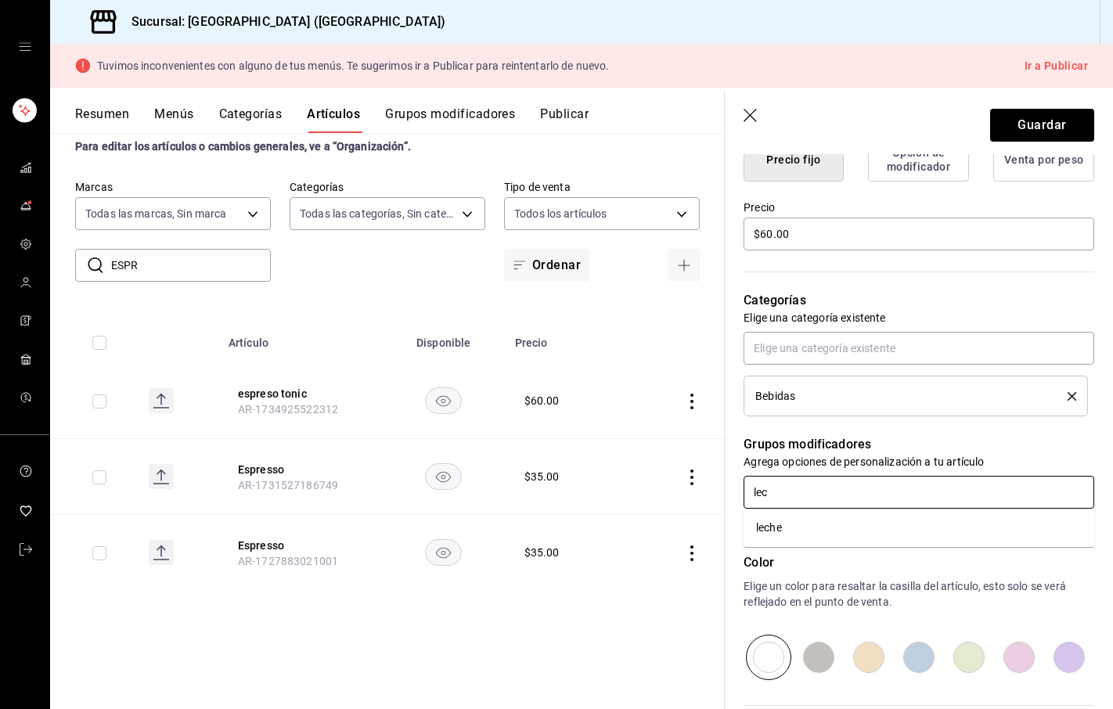
type input "lech"
click at [788, 525] on li "leche" at bounding box center [919, 528] width 351 height 26
type textarea "x"
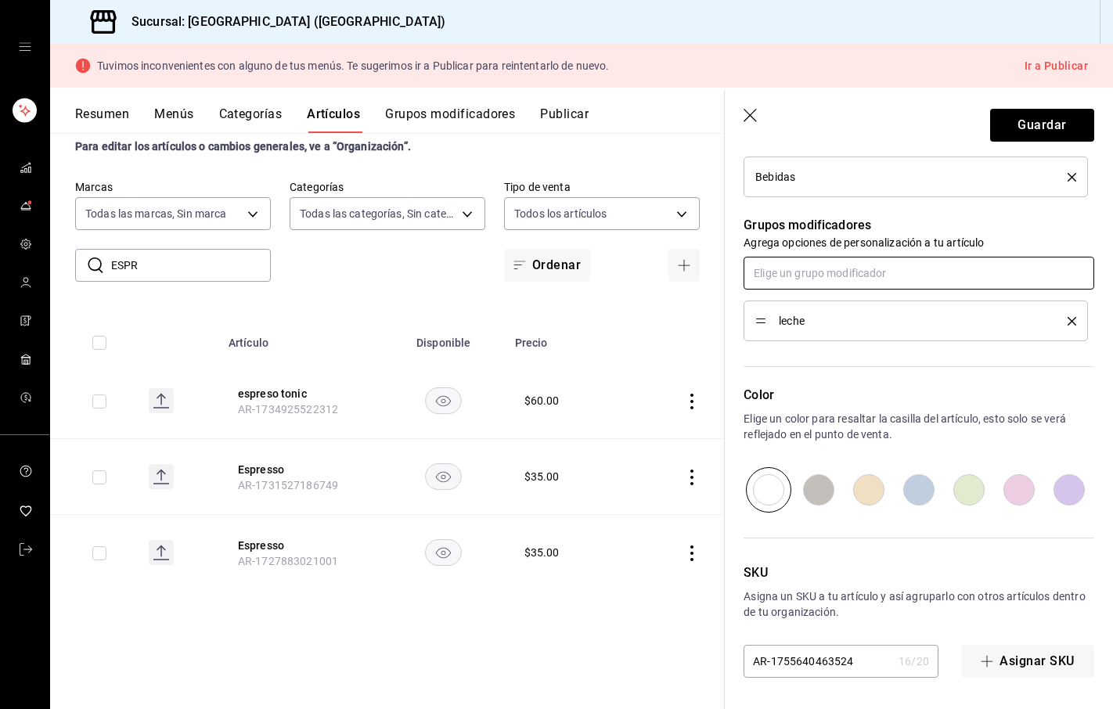
scroll to position [0, 0]
click at [1022, 125] on button "Guardar" at bounding box center [1042, 125] width 104 height 33
type textarea "x"
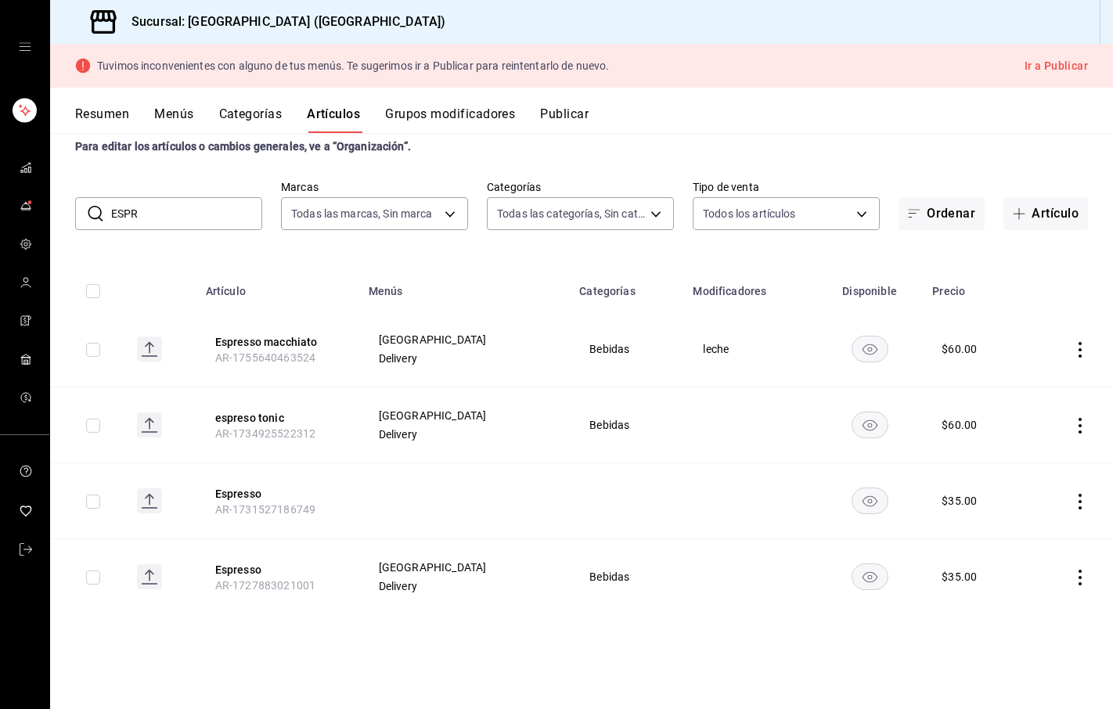
drag, startPoint x: 155, startPoint y: 218, endPoint x: 97, endPoint y: 218, distance: 57.9
click at [97, 218] on div "​ ESPR ​" at bounding box center [168, 213] width 187 height 33
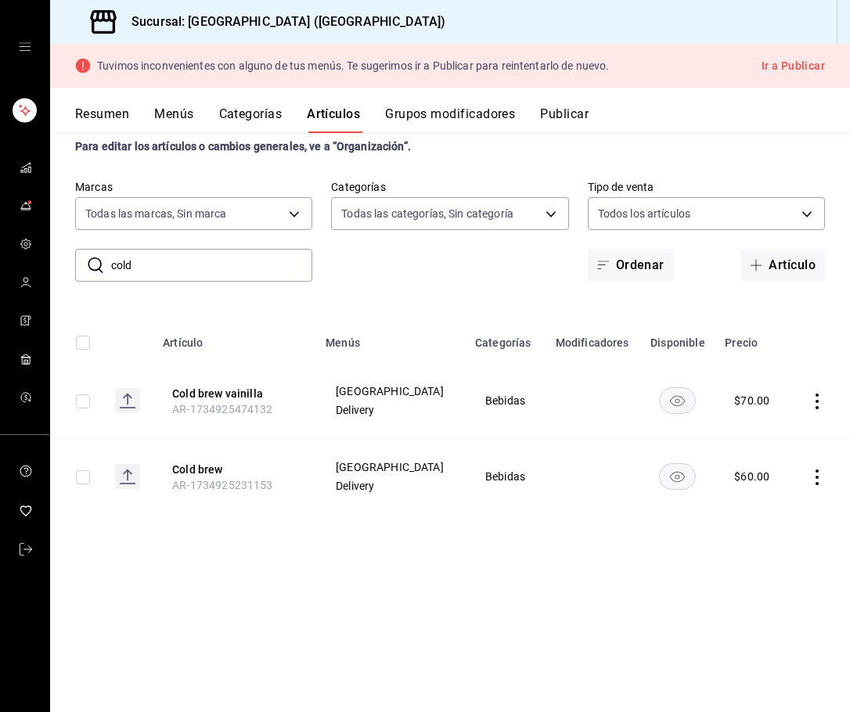
drag, startPoint x: 150, startPoint y: 260, endPoint x: 103, endPoint y: 258, distance: 47.0
click at [103, 259] on div "​ cold ​" at bounding box center [193, 265] width 237 height 33
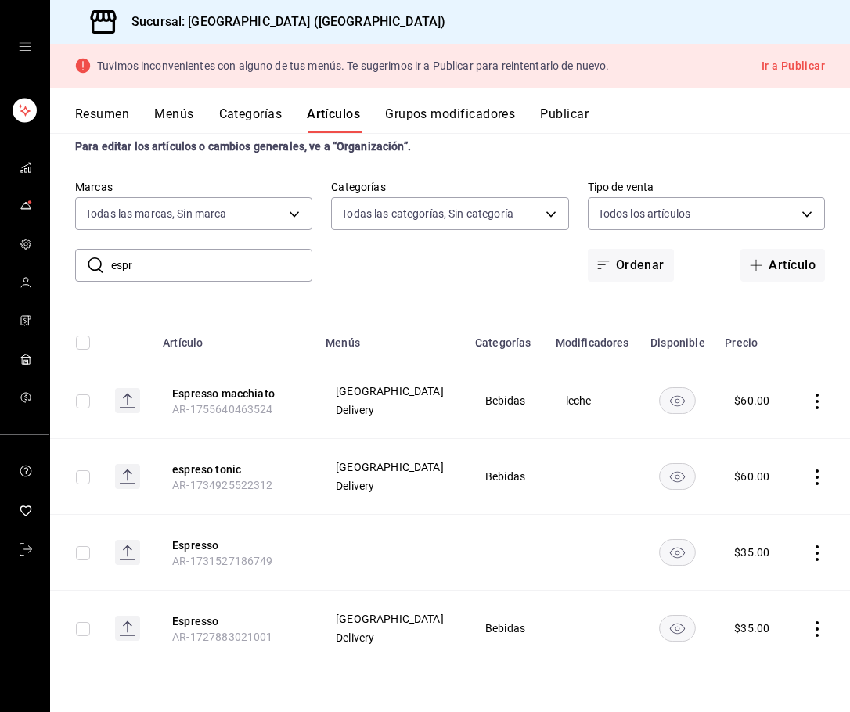
drag, startPoint x: 152, startPoint y: 265, endPoint x: 107, endPoint y: 264, distance: 44.6
click at [107, 264] on div "​ espr ​" at bounding box center [193, 265] width 237 height 33
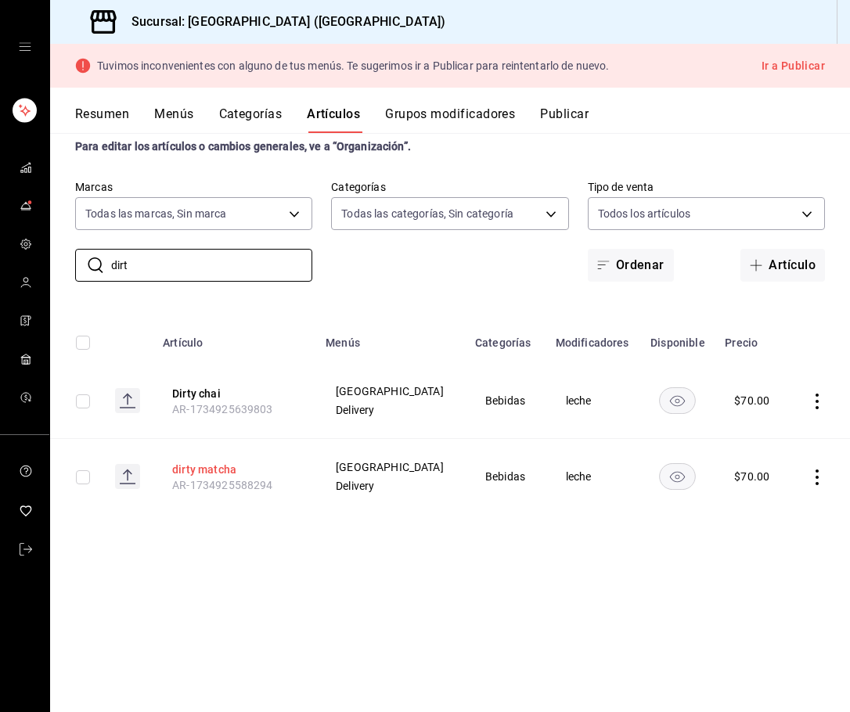
type input "dirt"
click at [209, 472] on button "dirty matcha" at bounding box center [234, 470] width 125 height 16
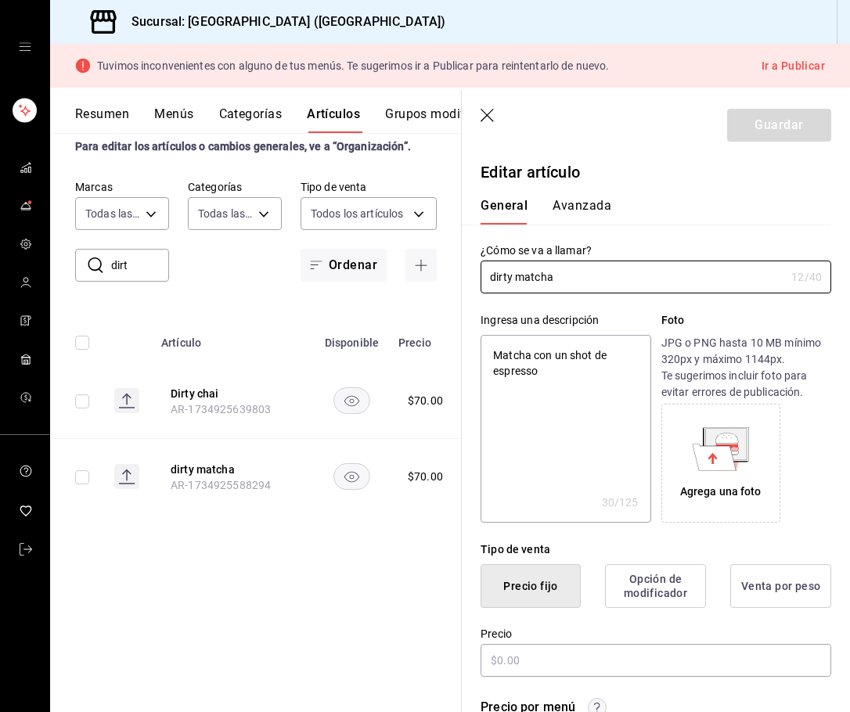
type textarea "x"
type input "$70.00"
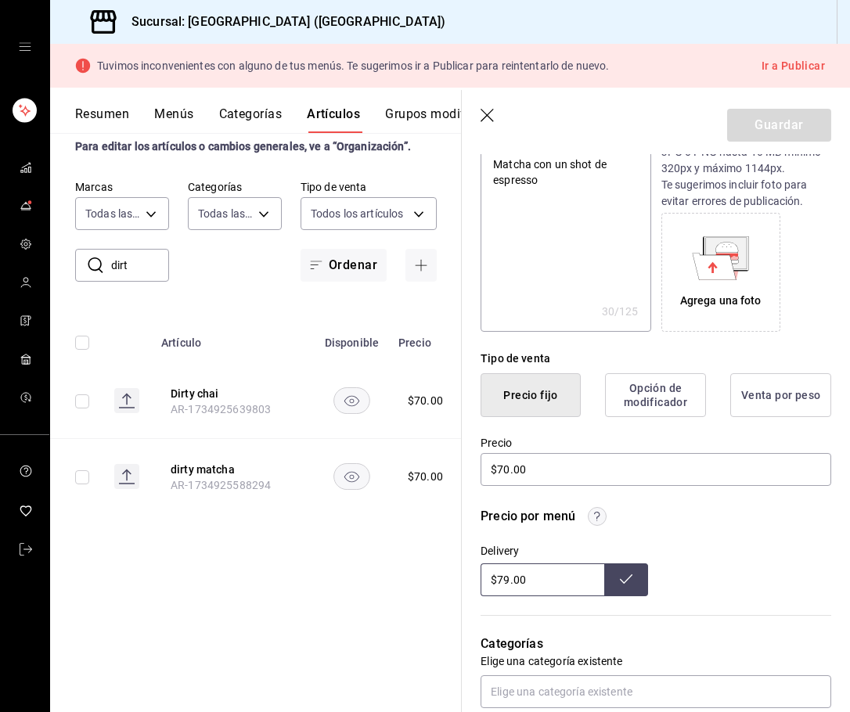
scroll to position [203, 0]
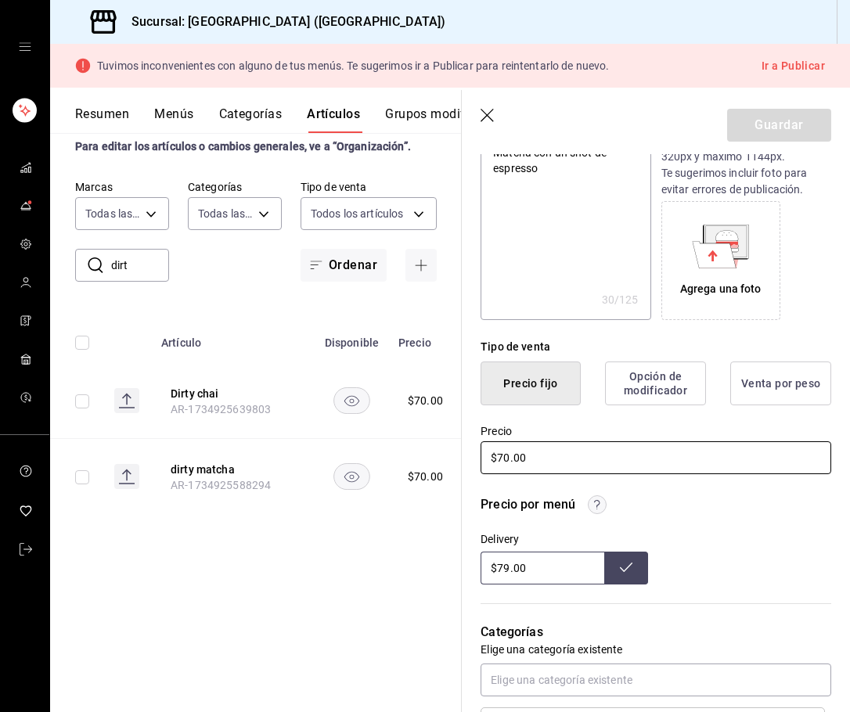
click at [506, 460] on input "$70.00" at bounding box center [656, 458] width 351 height 33
type textarea "x"
type input "$0.00"
type textarea "x"
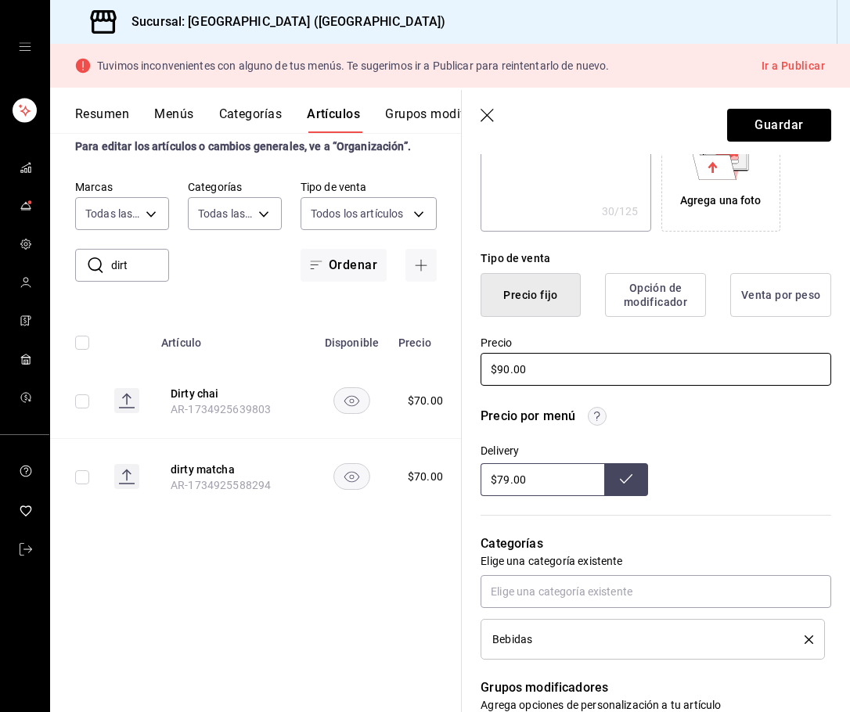
scroll to position [295, 0]
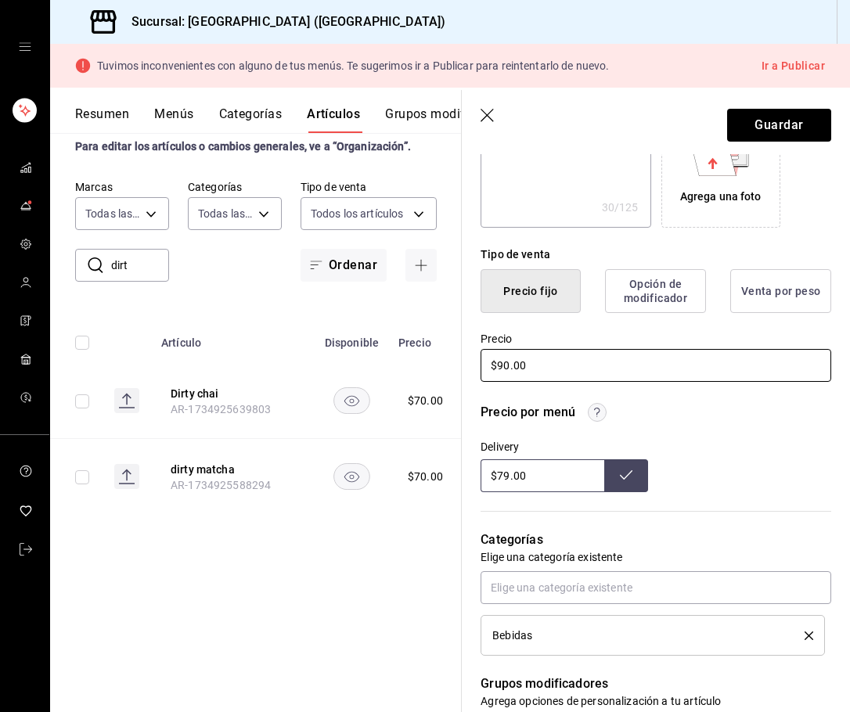
type input "$90.00"
drag, startPoint x: 508, startPoint y: 474, endPoint x: 499, endPoint y: 476, distance: 9.5
click at [499, 476] on input "$79.00" at bounding box center [543, 476] width 124 height 33
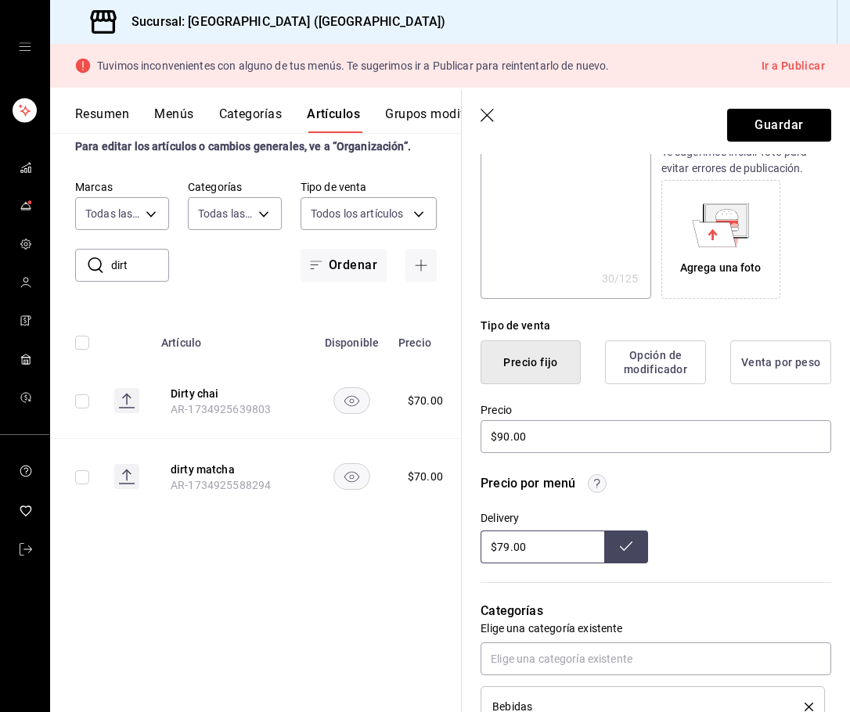
scroll to position [239, 0]
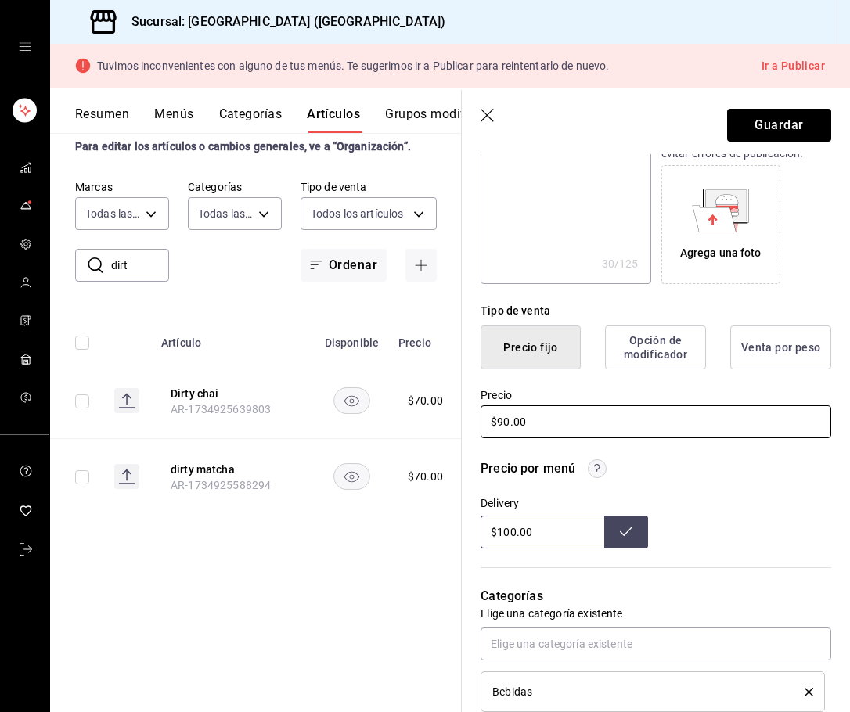
click at [530, 419] on input "$90.00" at bounding box center [656, 422] width 351 height 33
type input "$79.00"
click at [507, 422] on input "$90.00" at bounding box center [656, 422] width 351 height 33
type textarea "x"
type input "$9.00"
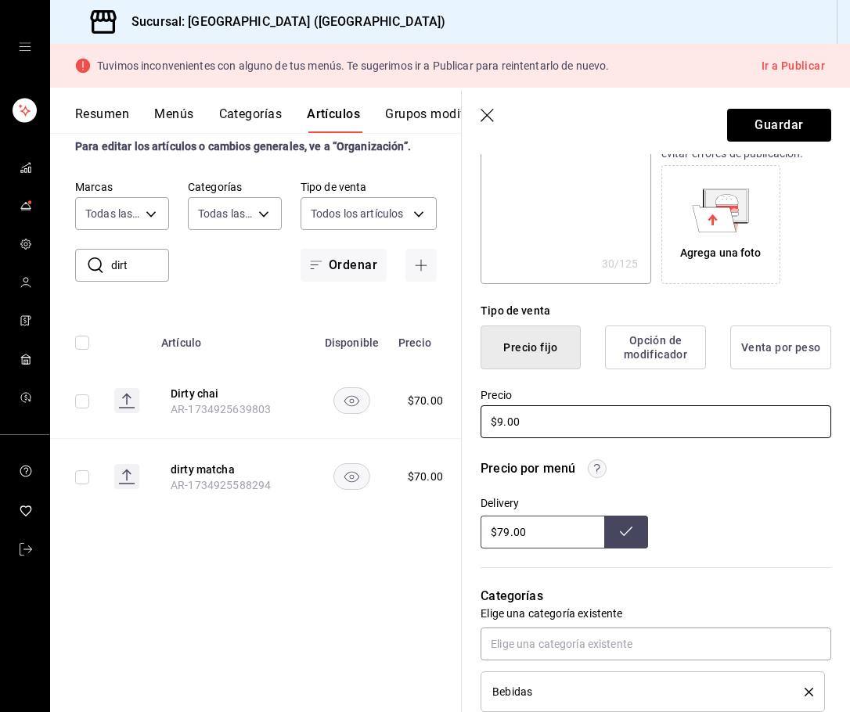
type textarea "x"
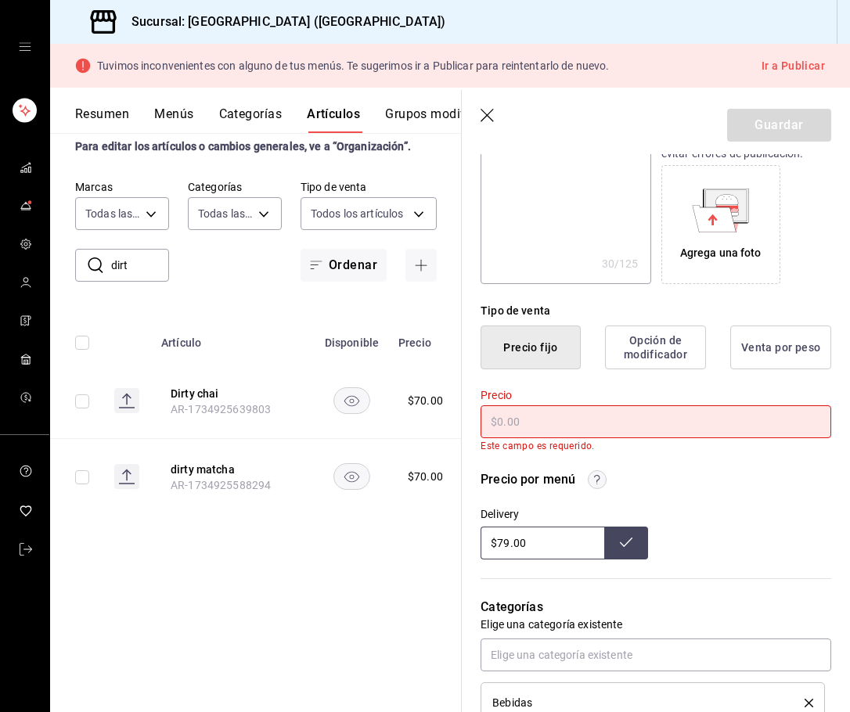
type textarea "x"
type input "$7.00"
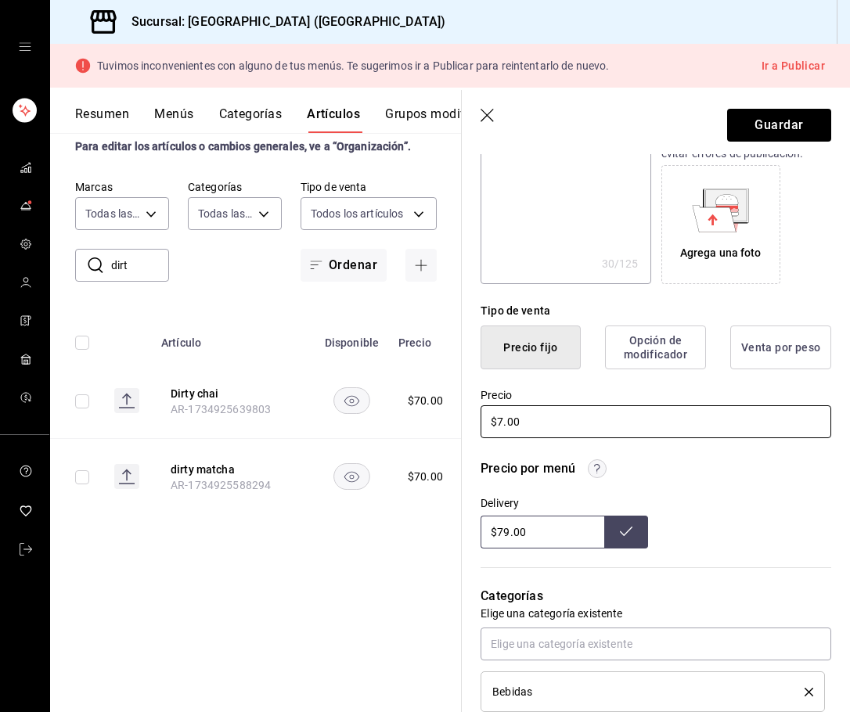
type textarea "x"
type input "$70.00"
type textarea "x"
type input "$70.00"
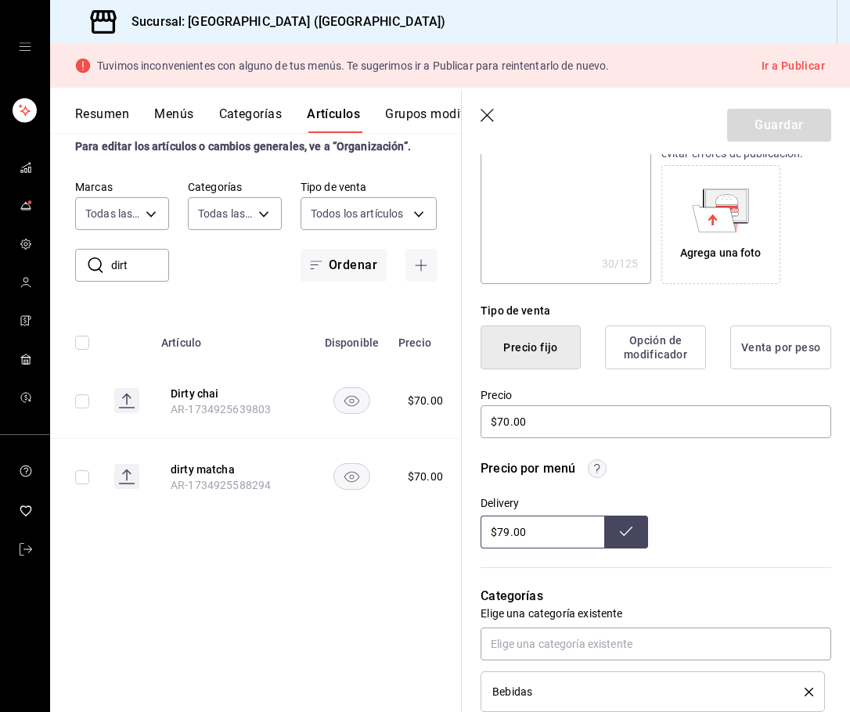
click at [510, 534] on input "$79.00" at bounding box center [543, 532] width 124 height 33
type input "$7.00"
type input "$9.00"
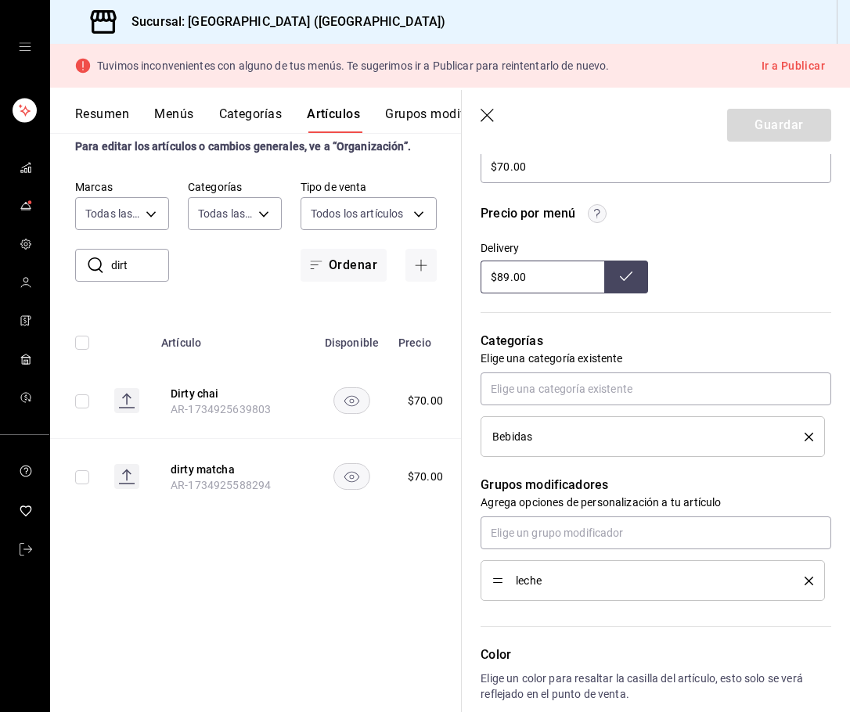
scroll to position [485, 0]
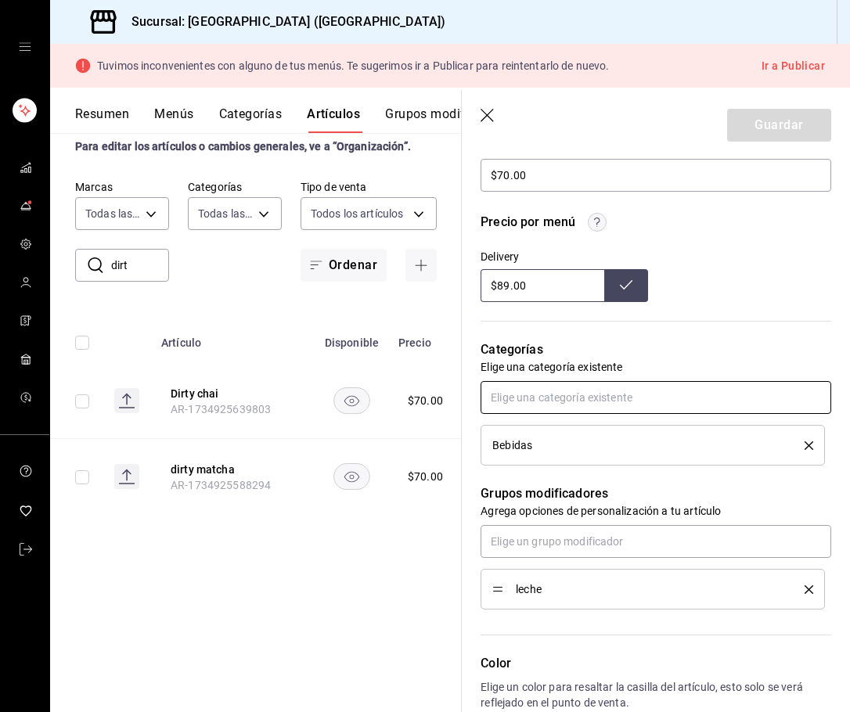
click at [568, 398] on input "text" at bounding box center [656, 397] width 351 height 33
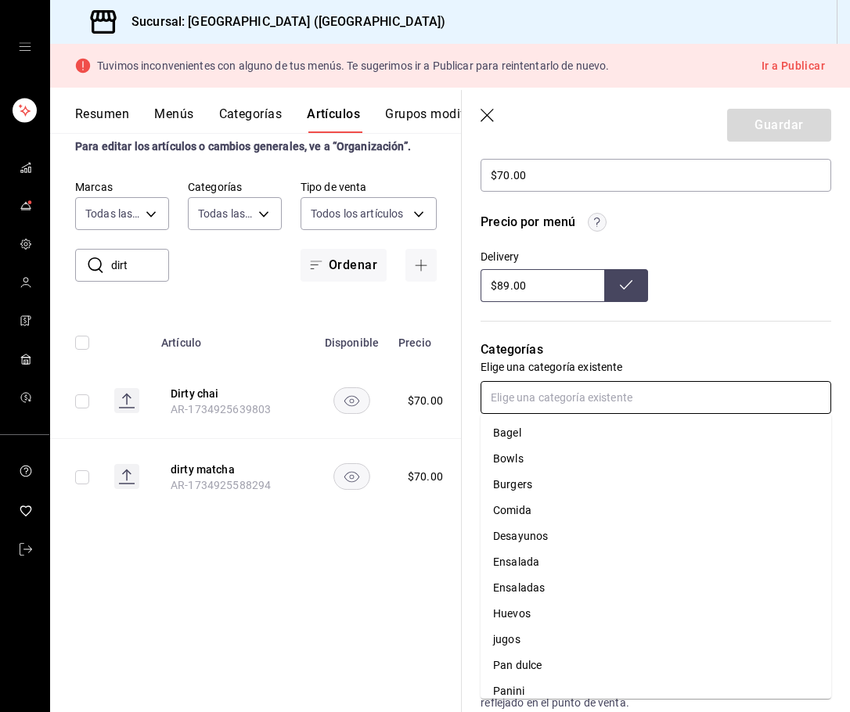
type input "$79.00"
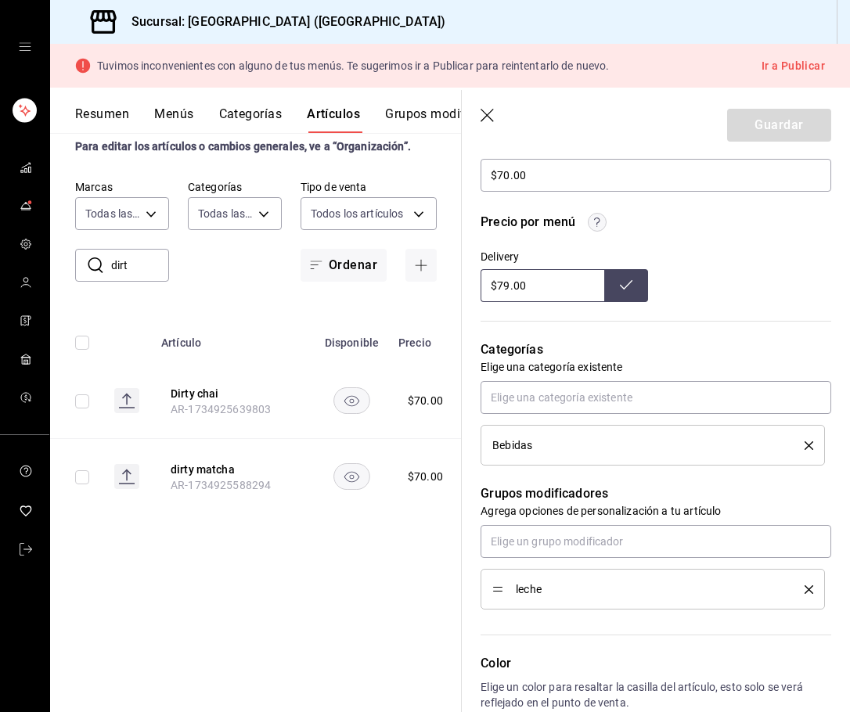
click at [588, 354] on p "Categorías" at bounding box center [656, 350] width 351 height 19
click at [545, 490] on p "Grupos modificadores" at bounding box center [656, 494] width 351 height 19
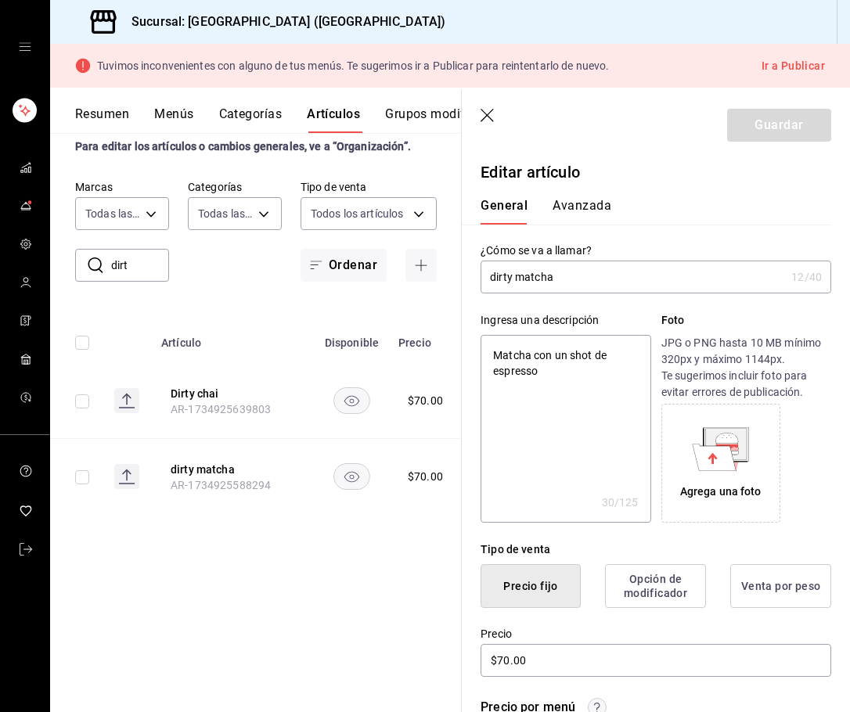
scroll to position [0, 0]
click at [292, 554] on div "Artículos sucursal Para editar los artículos o cambios generales, ve a “Organiz…" at bounding box center [256, 401] width 412 height 622
click at [170, 569] on div "Artículos sucursal Para editar los artículos o cambios generales, ve a “Organiz…" at bounding box center [256, 401] width 412 height 622
click at [211, 583] on div "Artículos sucursal Para editar los artículos o cambios generales, ve a “Organiz…" at bounding box center [256, 401] width 412 height 622
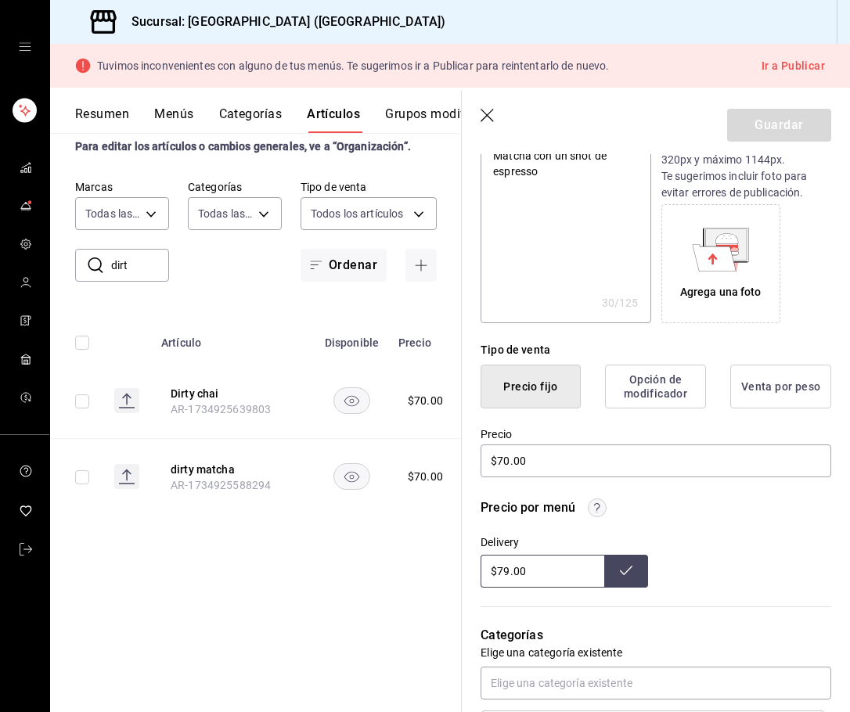
scroll to position [206, 0]
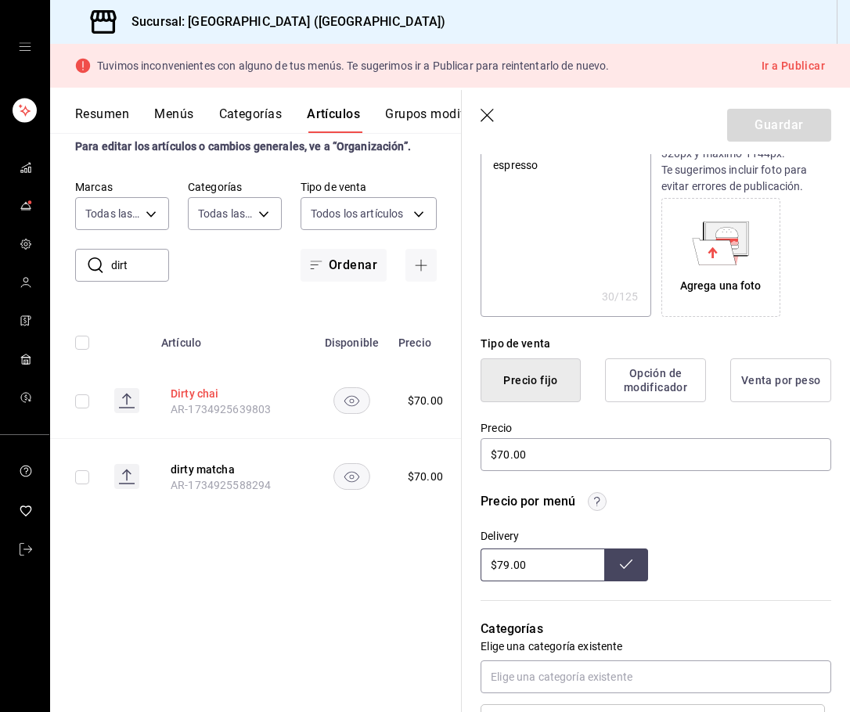
click at [196, 397] on button "Dirty chai" at bounding box center [233, 394] width 125 height 16
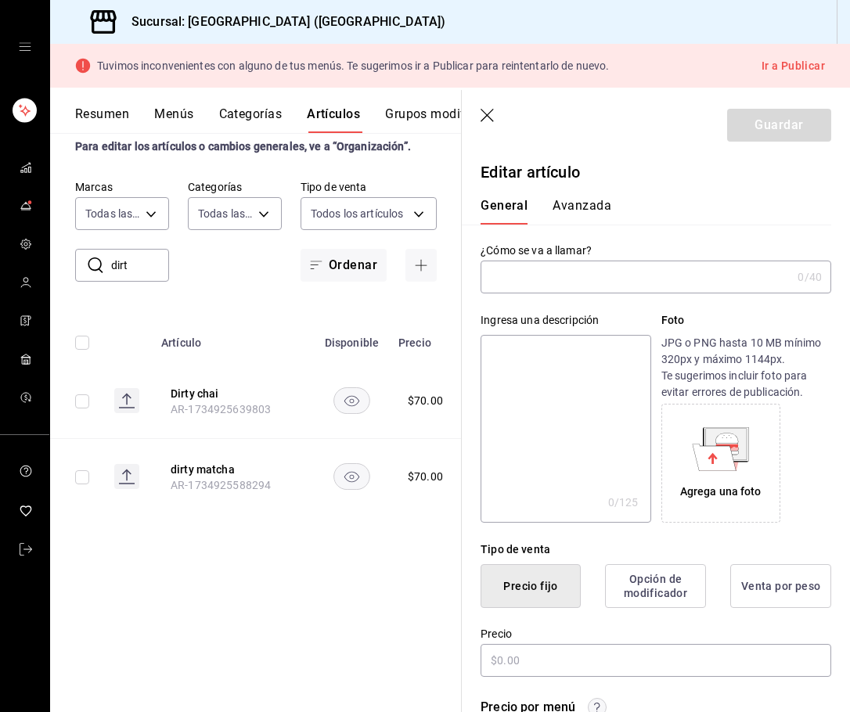
type input "Dirty chai"
type textarea "Chai con shot de espresso"
type textarea "x"
type input "$70.00"
type input "AR-1734925639803"
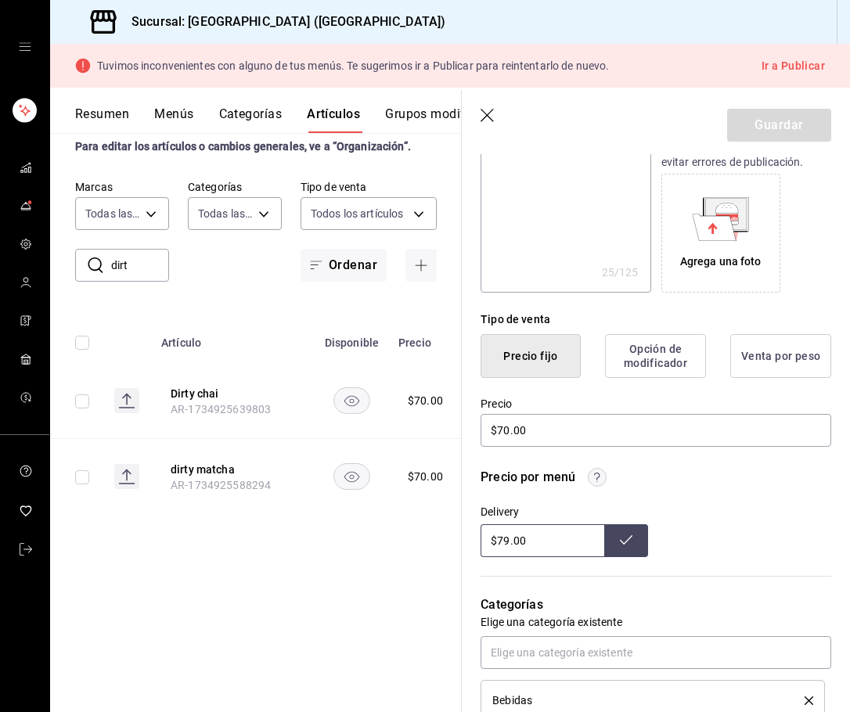
scroll to position [236, 0]
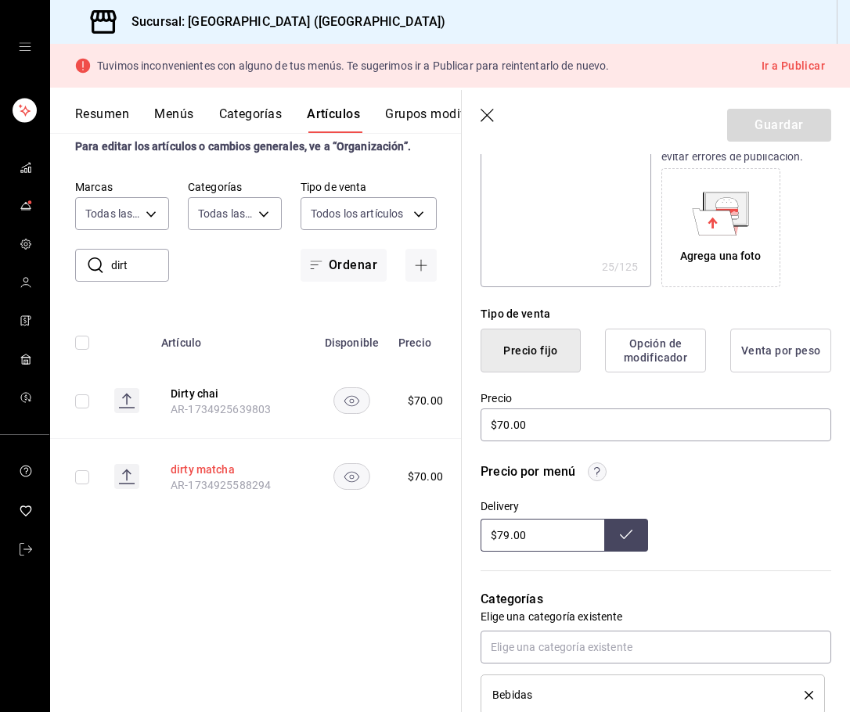
click at [205, 472] on button "dirty matcha" at bounding box center [233, 470] width 125 height 16
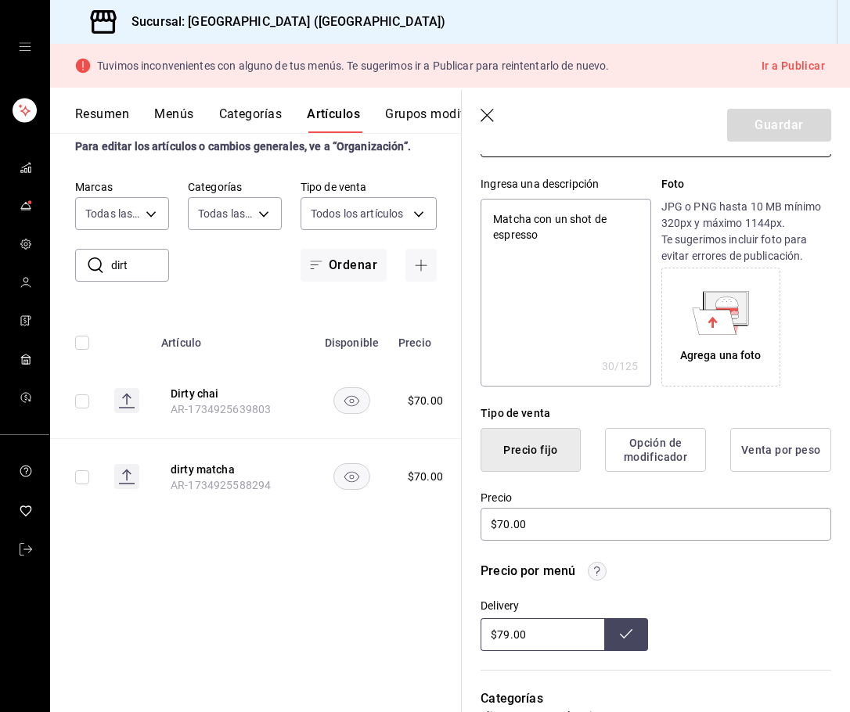
scroll to position [119, 0]
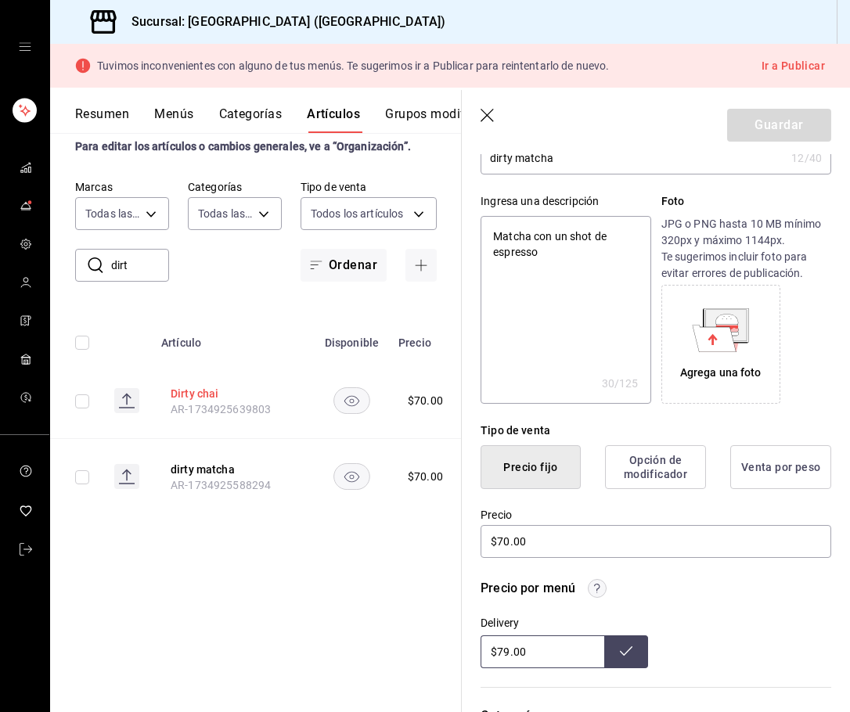
click at [205, 395] on button "Dirty chai" at bounding box center [233, 394] width 125 height 16
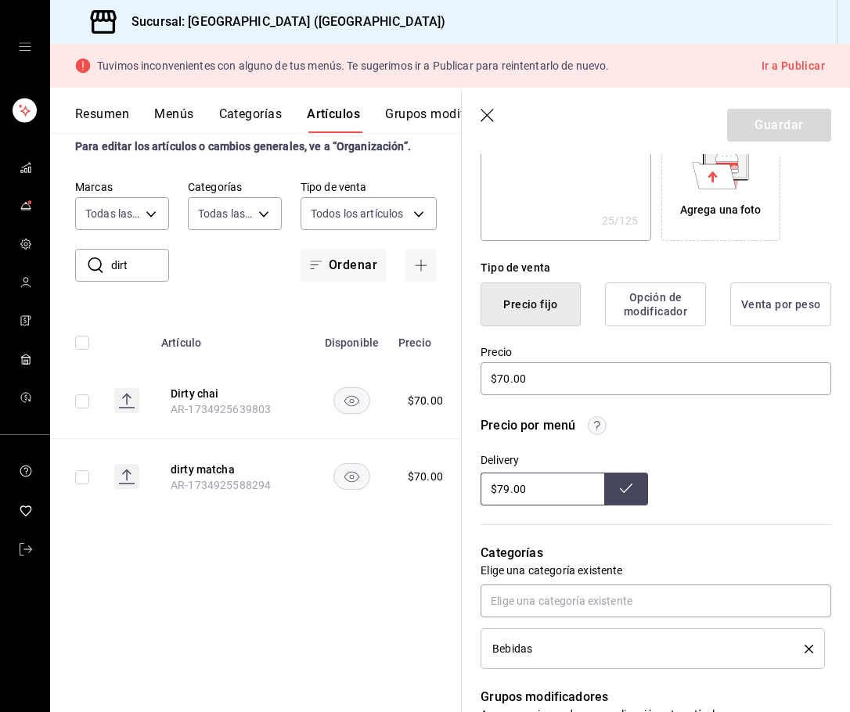
scroll to position [285, 0]
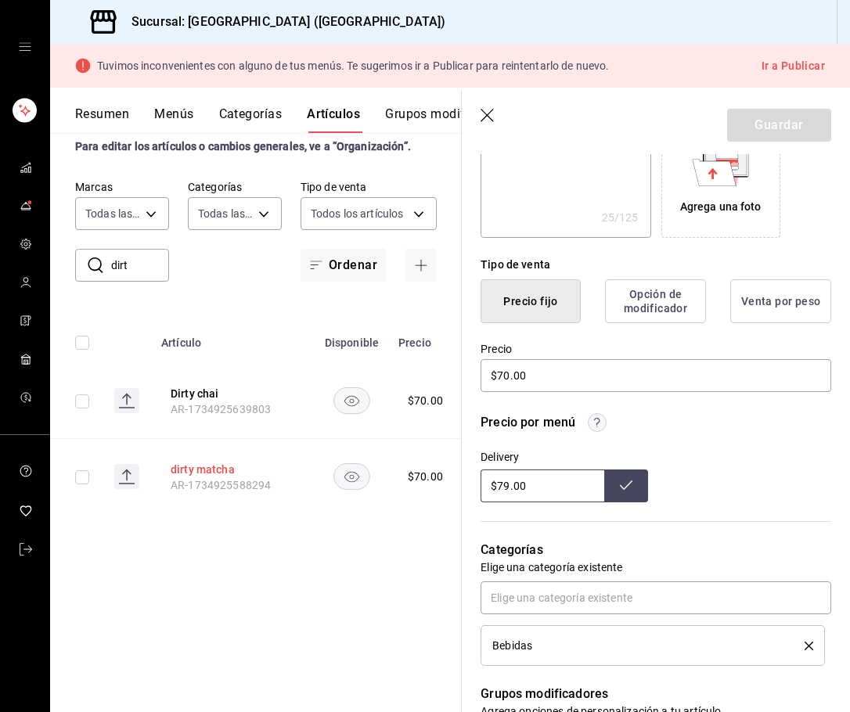
click at [198, 474] on button "dirty matcha" at bounding box center [233, 470] width 125 height 16
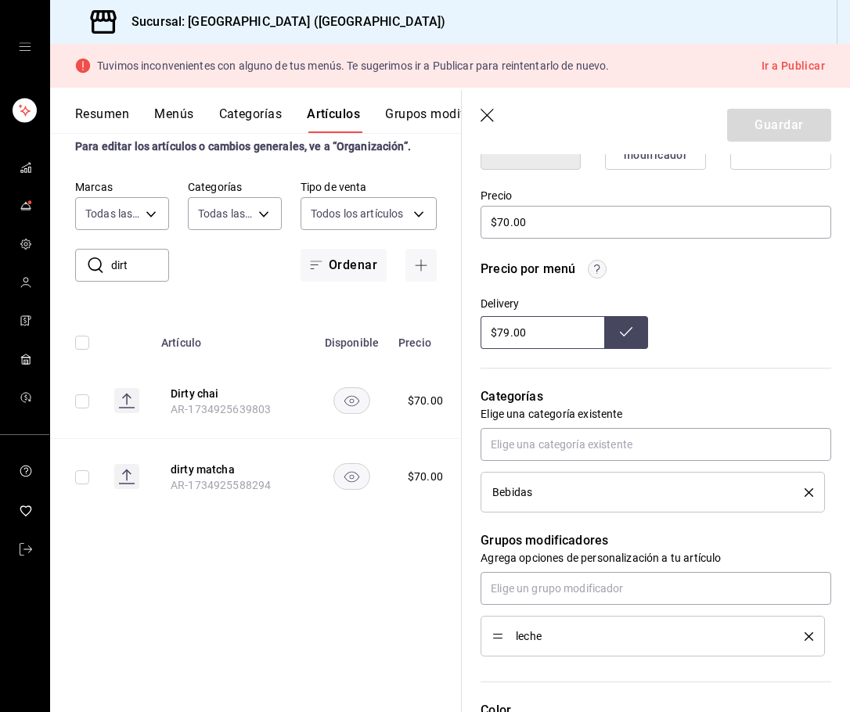
scroll to position [383, 0]
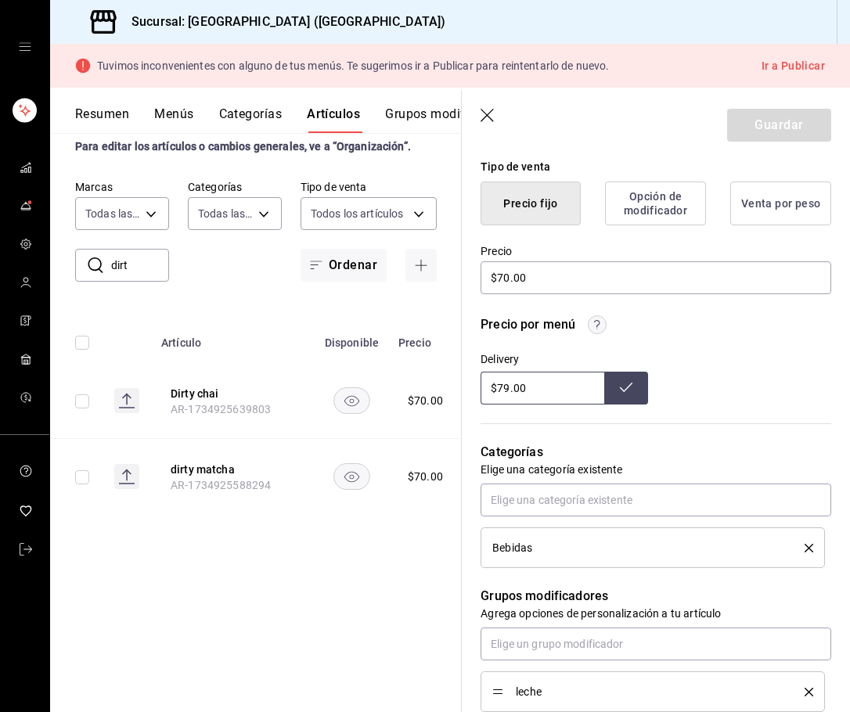
click at [516, 391] on input "$79.00" at bounding box center [543, 388] width 124 height 33
drag, startPoint x: 535, startPoint y: 391, endPoint x: 482, endPoint y: 391, distance: 53.2
click at [482, 391] on input "$79.00" at bounding box center [543, 388] width 124 height 33
type input "$89.00"
click at [618, 385] on button at bounding box center [626, 388] width 44 height 33
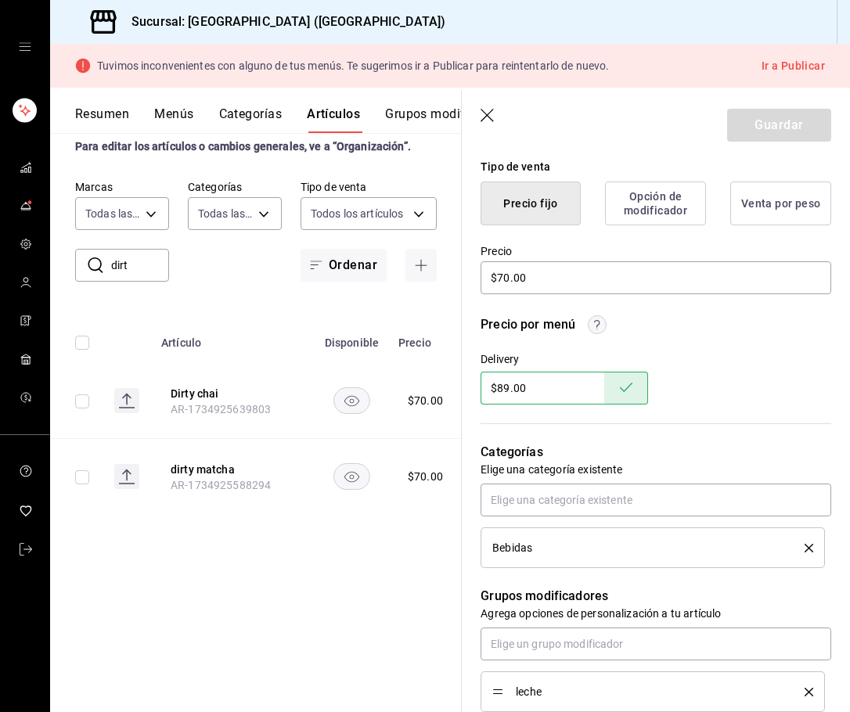
click at [678, 154] on div "Tipo de venta Precio fijo Opción de modificador Venta por peso" at bounding box center [647, 182] width 370 height 85
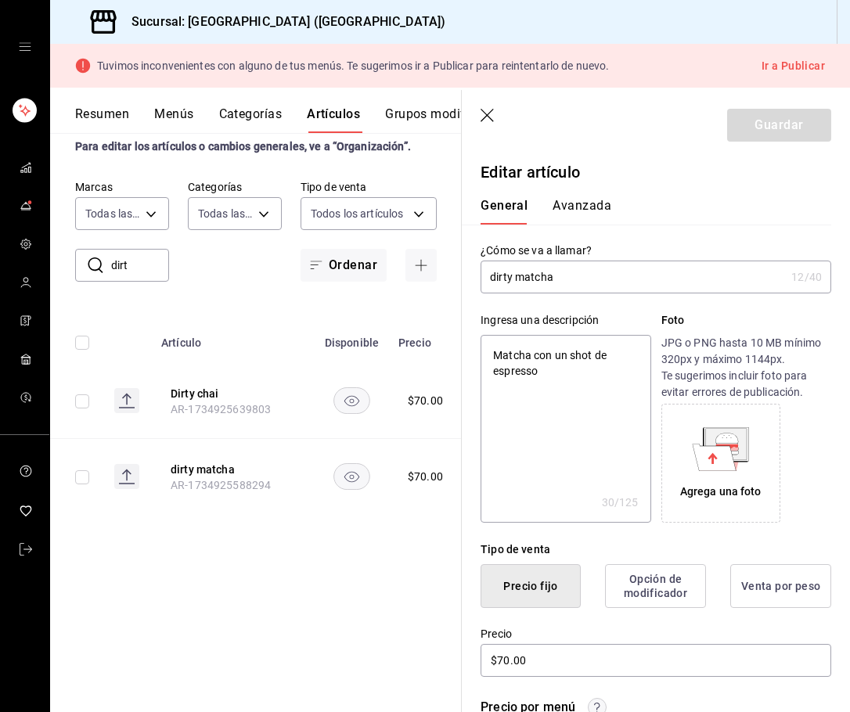
scroll to position [0, 0]
click at [768, 124] on div "Guardar" at bounding box center [779, 125] width 104 height 33
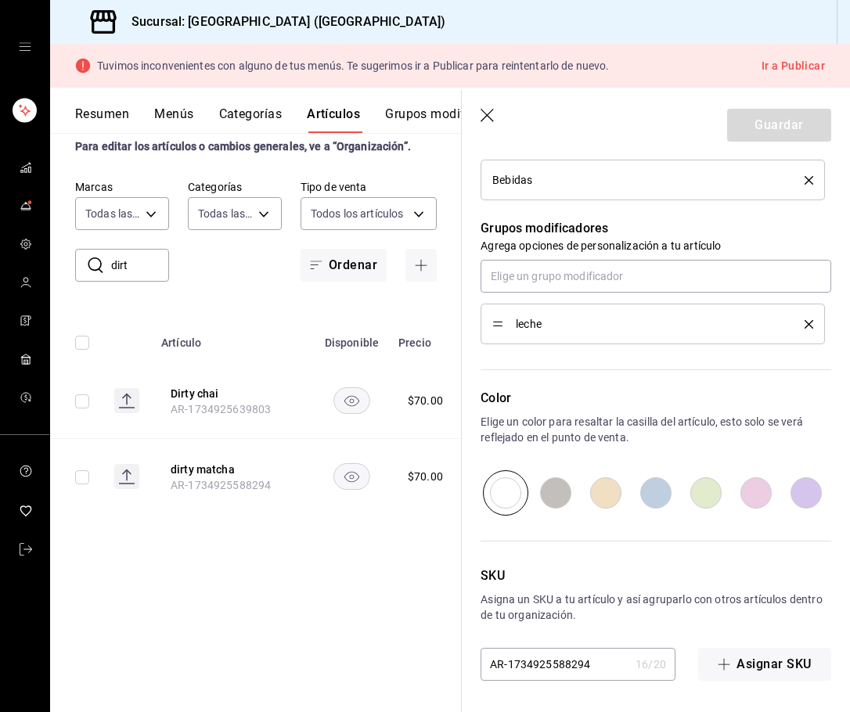
scroll to position [751, 0]
click at [486, 117] on icon "button" at bounding box center [487, 115] width 13 height 13
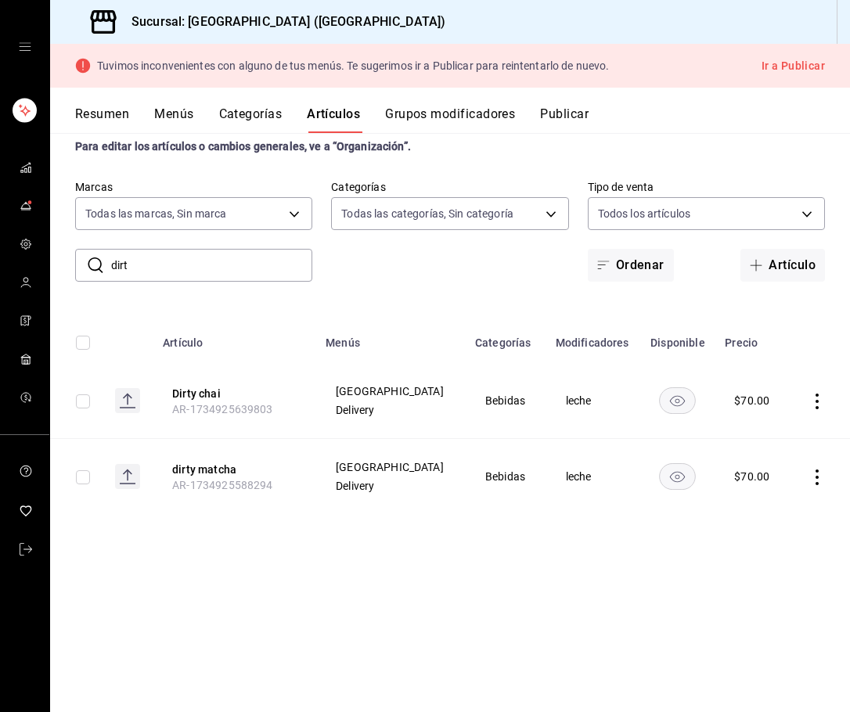
click at [282, 569] on div "Artículos sucursal Para editar los artículos o cambios generales, ve a “Organiz…" at bounding box center [450, 401] width 800 height 622
click at [204, 473] on button "dirty matcha" at bounding box center [234, 470] width 125 height 16
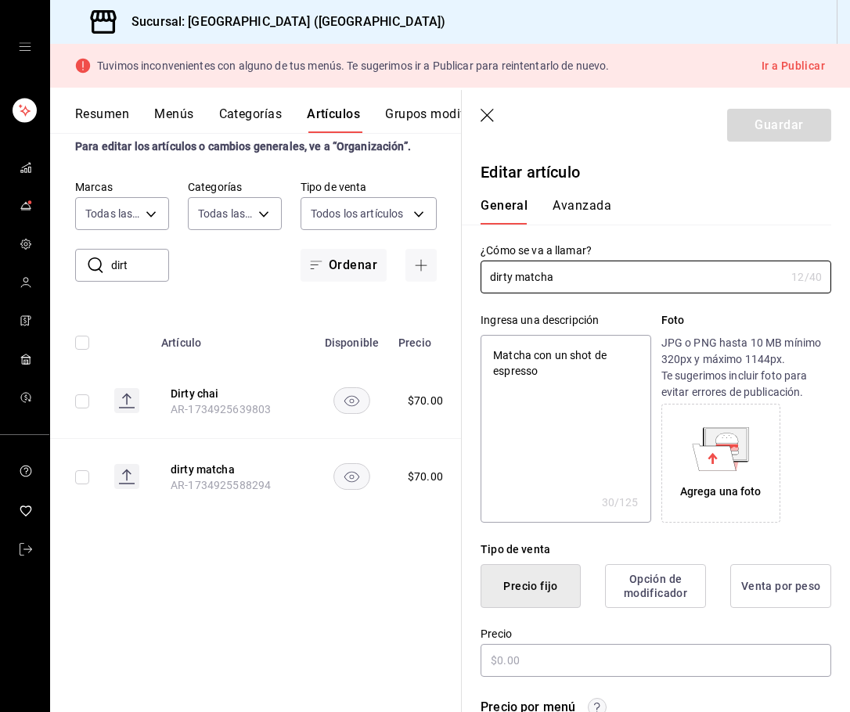
type textarea "x"
type input "$70.00"
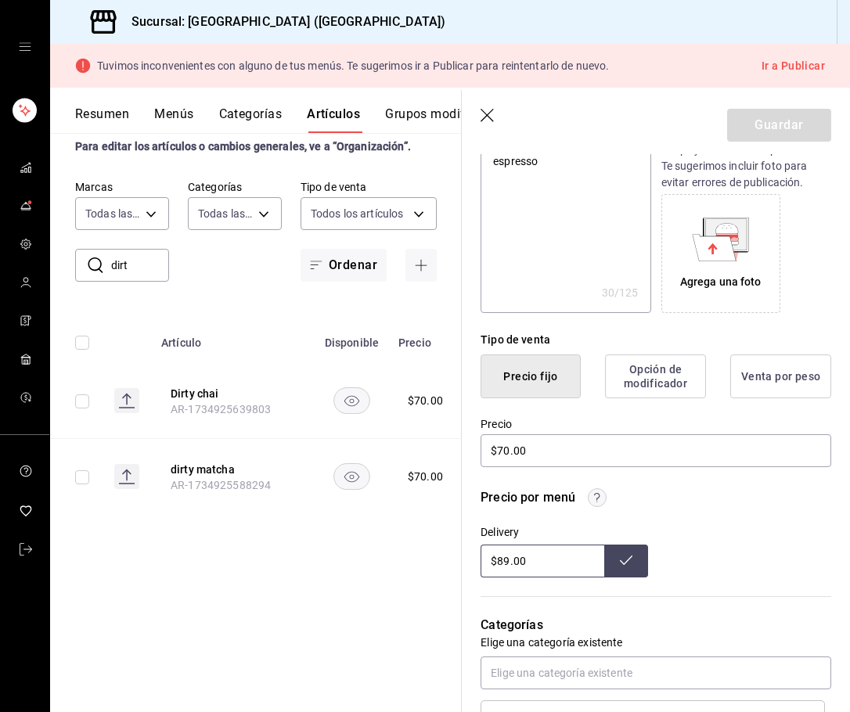
scroll to position [214, 0]
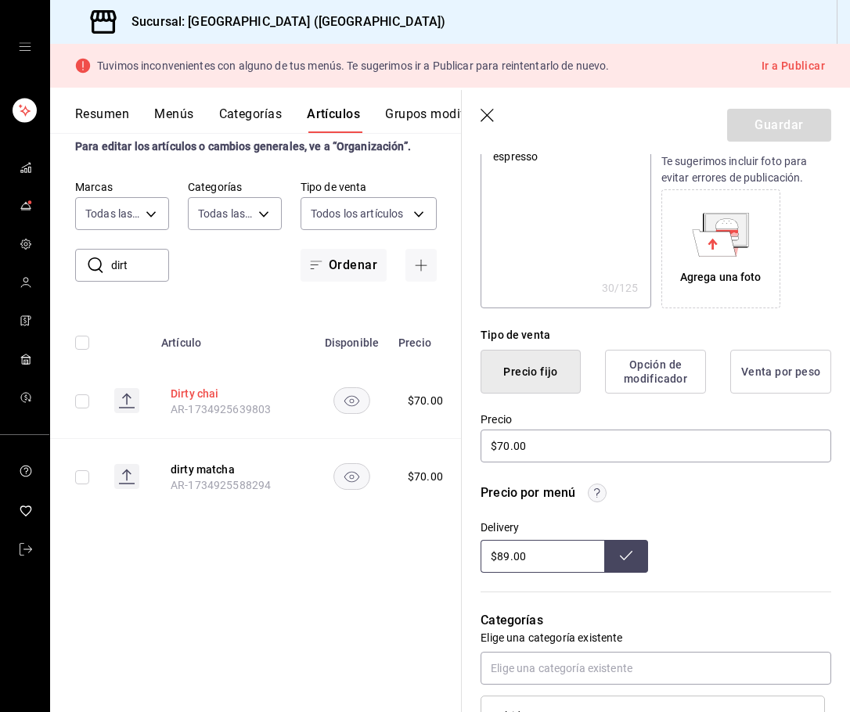
click at [197, 390] on button "Dirty chai" at bounding box center [233, 394] width 125 height 16
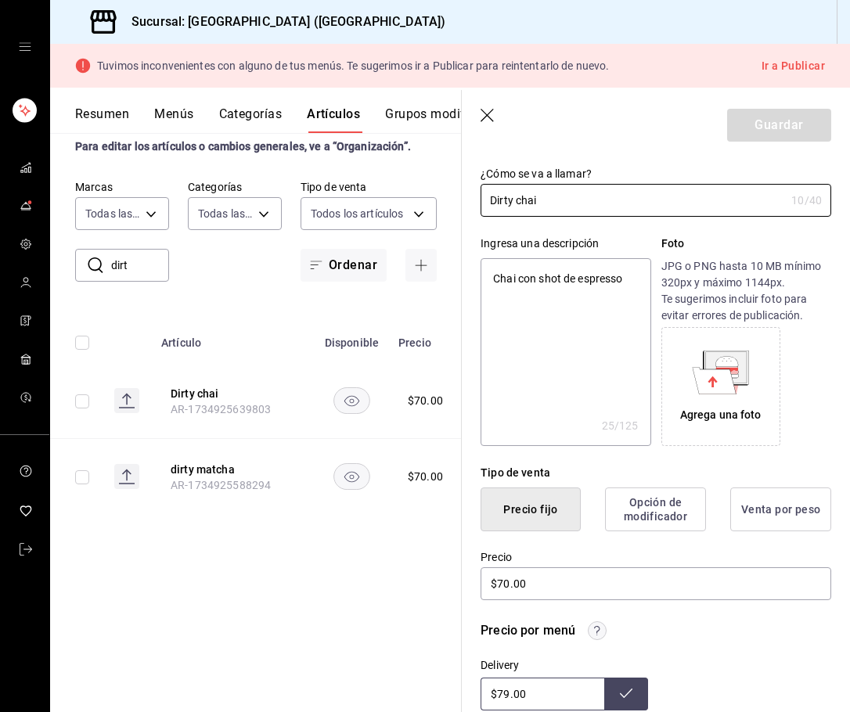
scroll to position [108, 0]
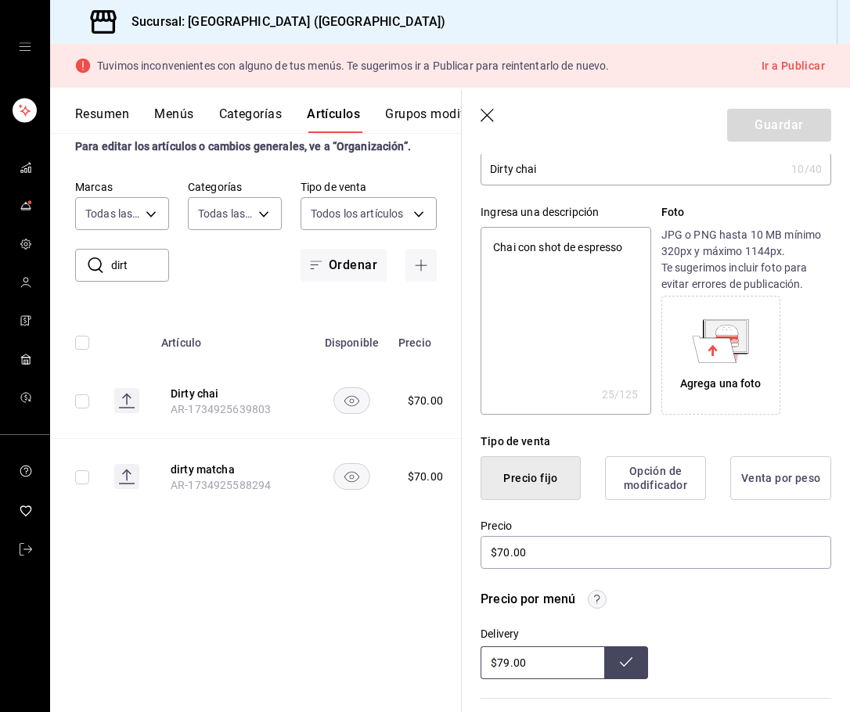
drag, startPoint x: 542, startPoint y: 658, endPoint x: 500, endPoint y: 659, distance: 41.5
click at [500, 659] on input "$79.00" at bounding box center [543, 663] width 124 height 33
type input "$89.00"
click at [612, 665] on button at bounding box center [626, 663] width 44 height 33
click at [489, 115] on icon "button" at bounding box center [489, 117] width 16 height 16
